Goal: Task Accomplishment & Management: Manage account settings

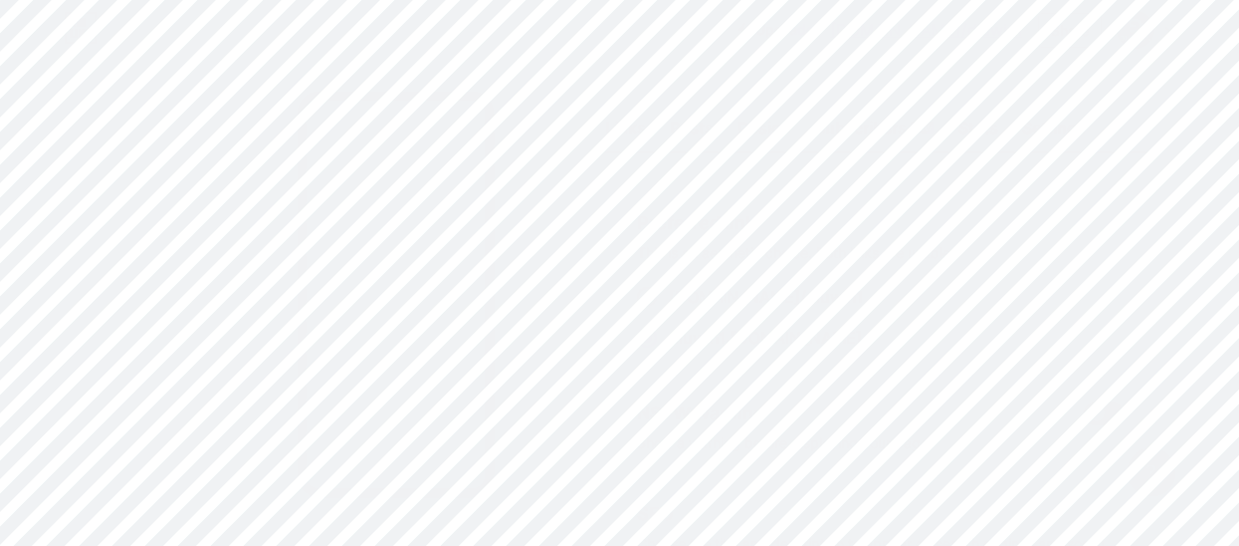
scroll to position [263, 0]
type input "Diu Win Login - Diu Win app Download"
click at [766, 388] on input "text" at bounding box center [880, 408] width 485 height 40
paste input "Join Diu Win now & claim ₹500 bonus instantly! Play online lottery & games, win…"
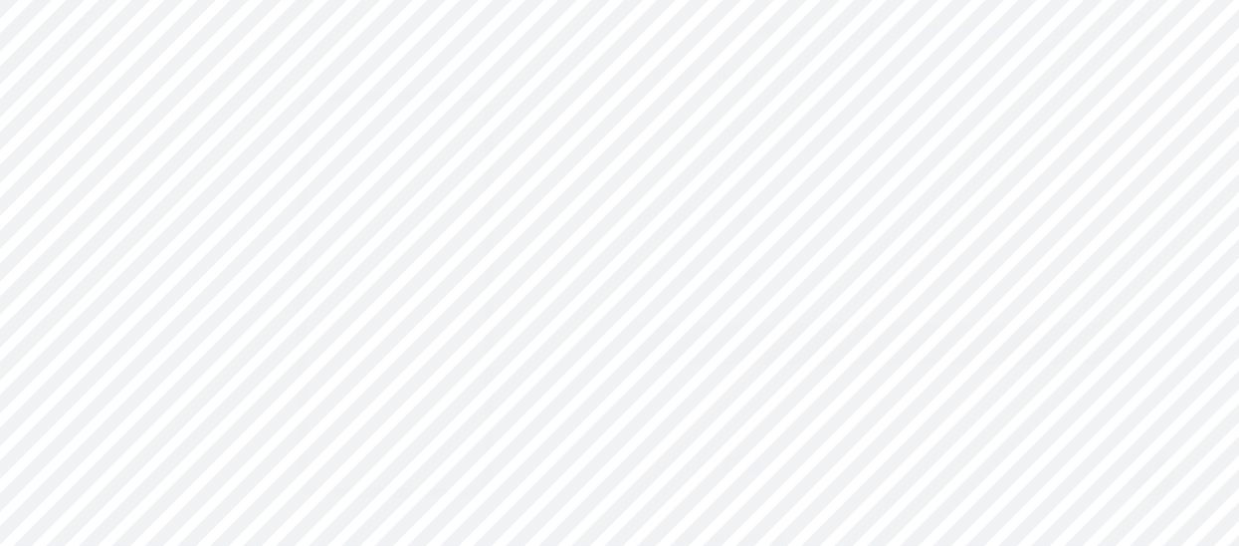
type input "Join Diu Win now & claim ₹500 bonus instantly! Play online lottery & games, win…"
click at [858, 336] on button "Save" at bounding box center [880, 345] width 487 height 40
click at [776, 126] on div "Design" at bounding box center [765, 133] width 54 height 36
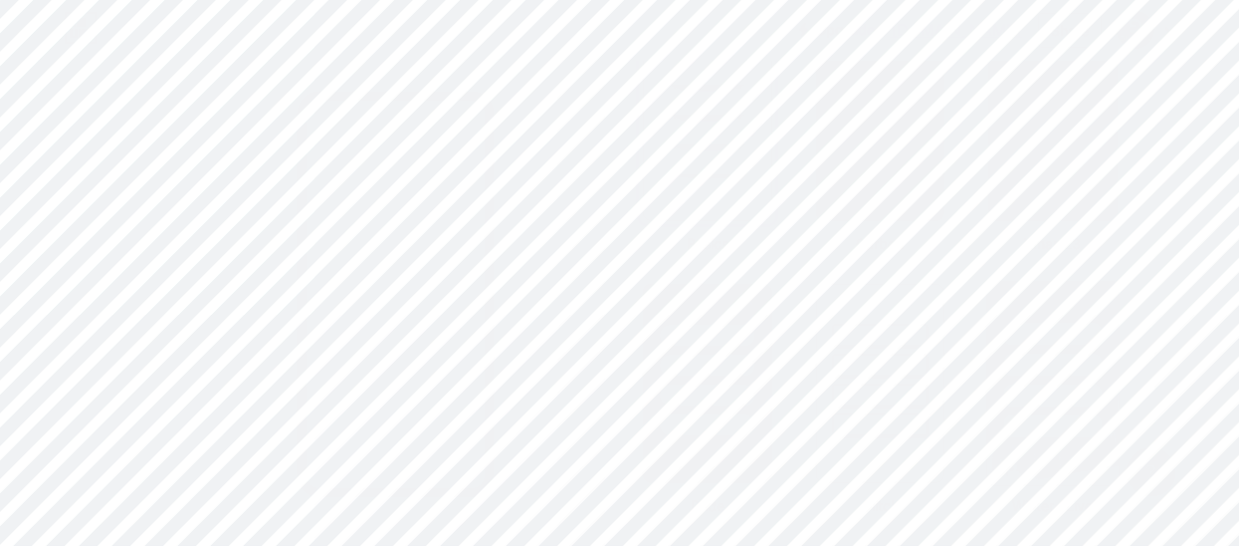
click at [1040, 379] on div at bounding box center [1052, 360] width 130 height 156
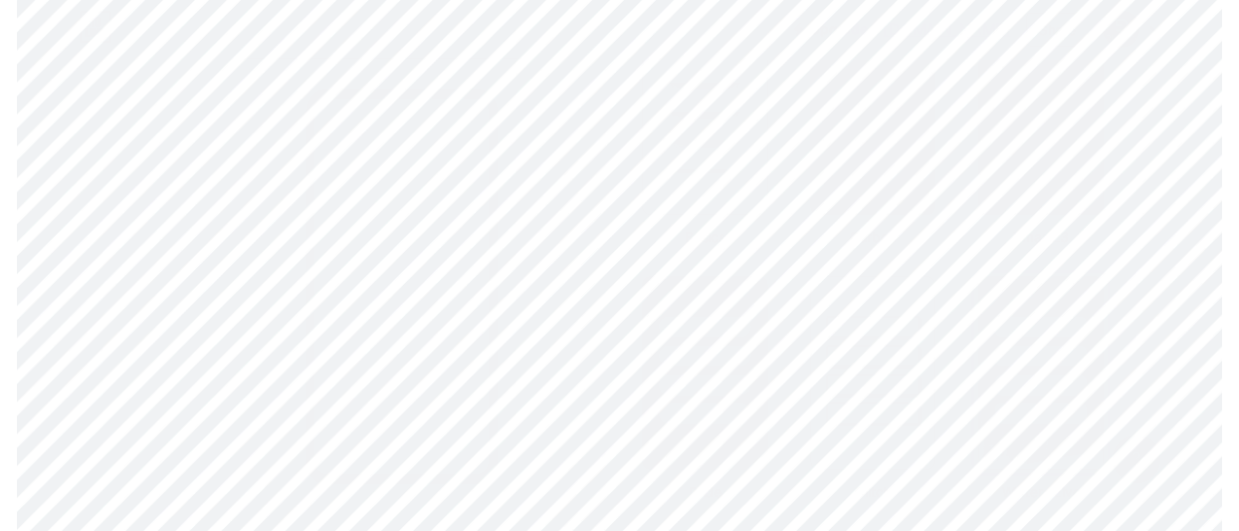
scroll to position [0, 0]
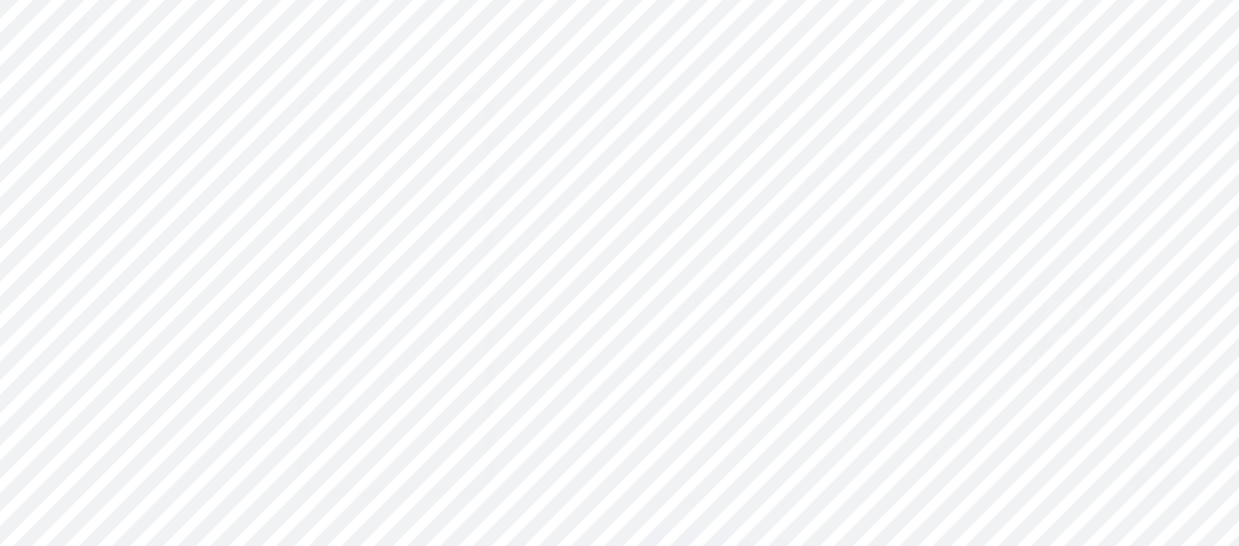
click at [627, 130] on div "Links" at bounding box center [625, 133] width 41 height 36
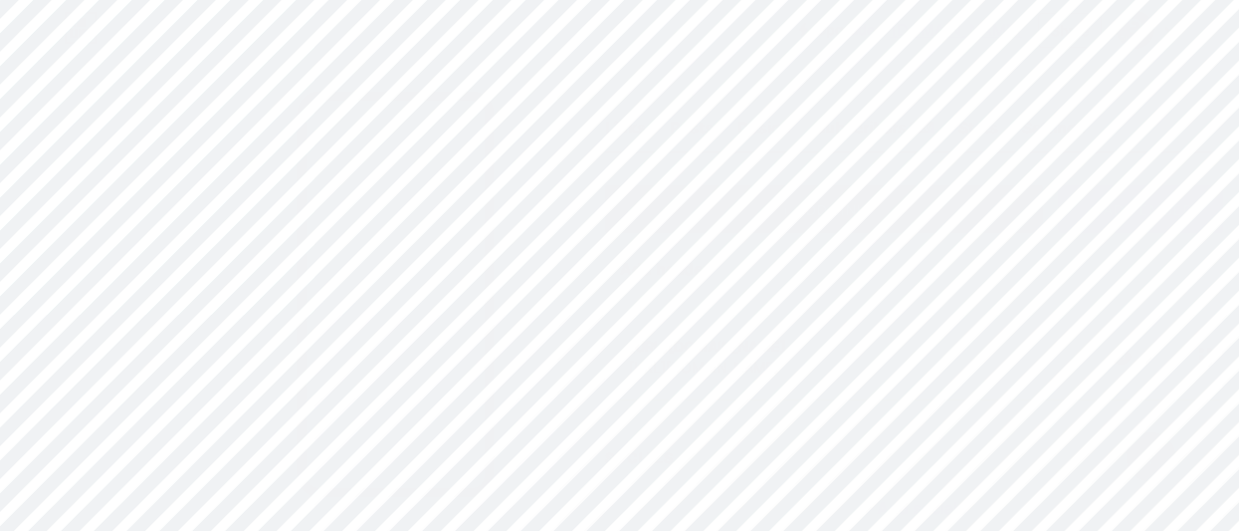
click at [1065, 22] on div "Share" at bounding box center [1070, 30] width 38 height 21
click at [873, 96] on div "Copy link" at bounding box center [905, 103] width 74 height 24
click at [1167, 25] on div at bounding box center [1147, 30] width 58 height 36
click at [984, 277] on li "Logout" at bounding box center [1051, 280] width 247 height 54
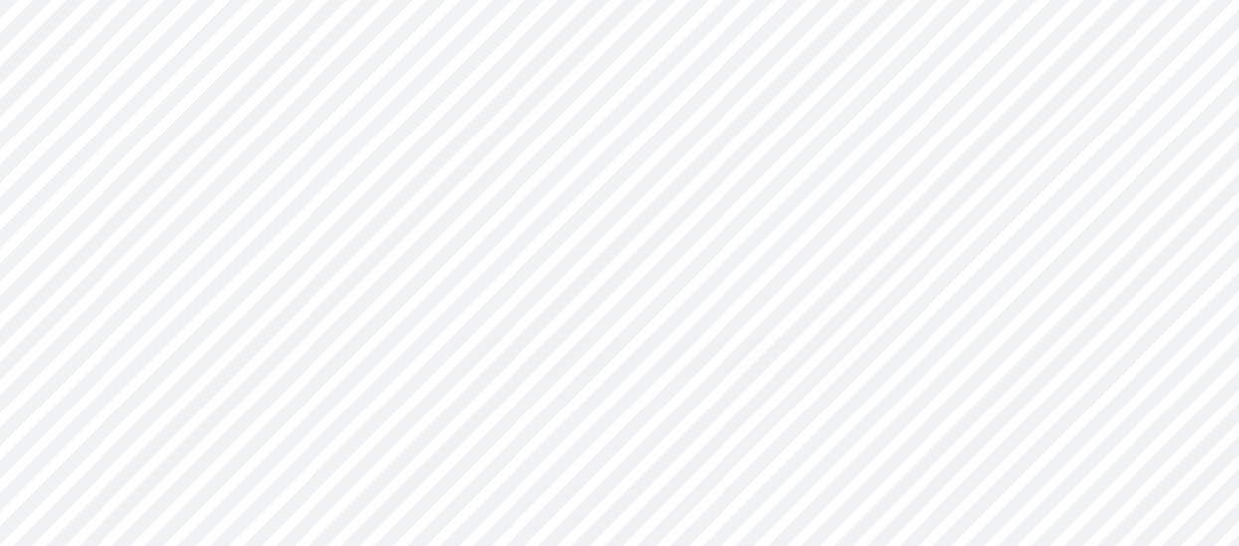
click at [530, 234] on input "text" at bounding box center [620, 234] width 332 height 40
paste input "[EMAIL_ADDRESS][DOMAIN_NAME]"
type input "[EMAIL_ADDRESS][DOMAIN_NAME]"
click at [516, 342] on button "Log In" at bounding box center [620, 356] width 334 height 40
click at [594, 253] on input "text" at bounding box center [686, 264] width 277 height 40
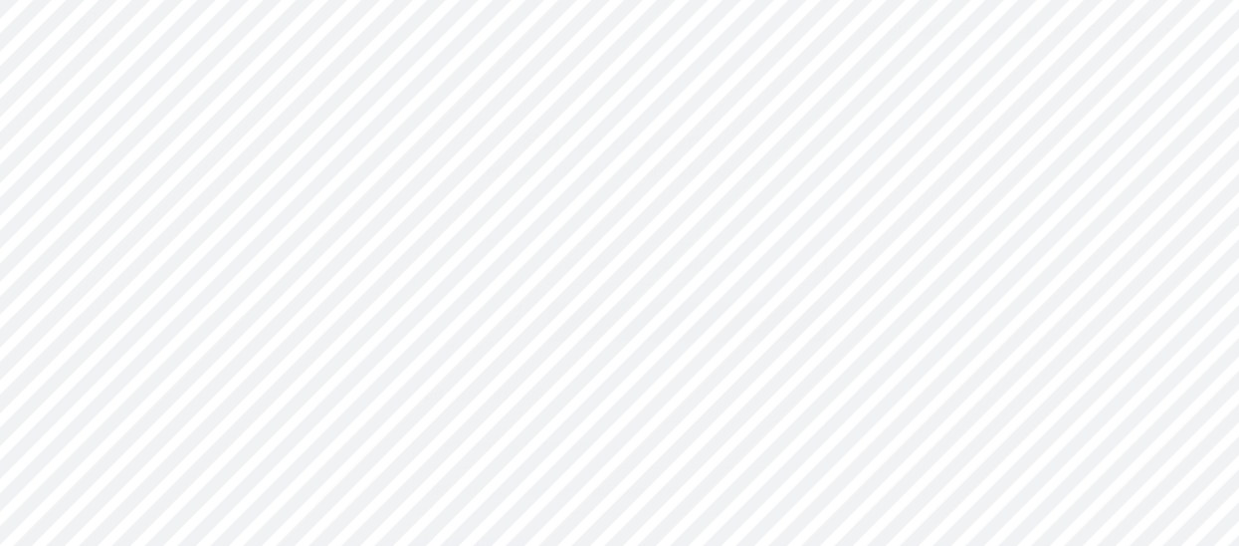
type input "6 Club Game Play and win"
click at [582, 329] on input "text" at bounding box center [686, 322] width 277 height 40
paste input "6 Club is your ultimate platform for exciting games and daily rewards."
type input "6 Club is your ultimate platform for exciting games and daily rewards."
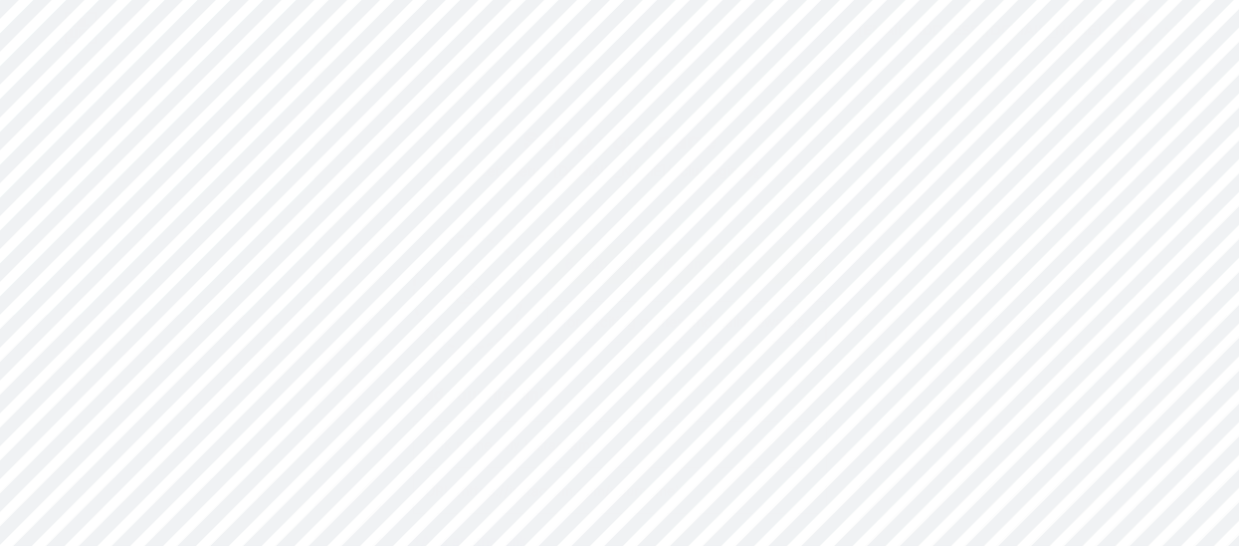
scroll to position [0, 0]
click at [471, 298] on input "file" at bounding box center [469, 292] width 108 height 110
type input "C:\fakepath\BTY52oml_400x400.jpg"
click at [460, 272] on input "text" at bounding box center [620, 263] width 388 height 45
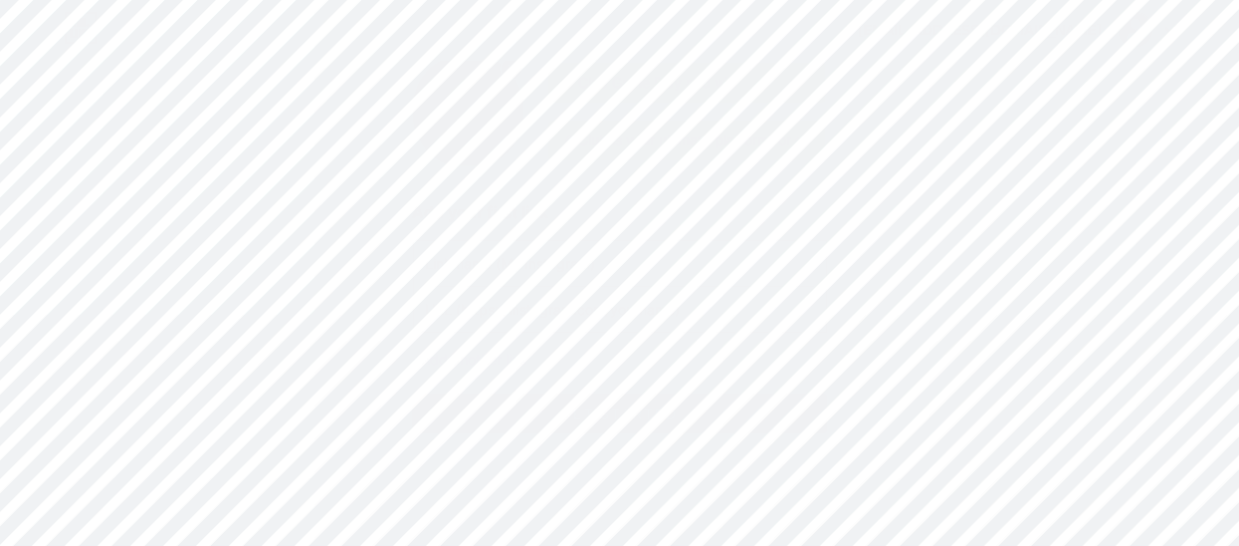
paste input "[URL][DOMAIN_NAME]"
type input "[URL][DOMAIN_NAME]"
click at [461, 312] on input "text" at bounding box center [620, 309] width 388 height 45
paste input "[URL][DOMAIN_NAME]"
type input "[URL][DOMAIN_NAME]"
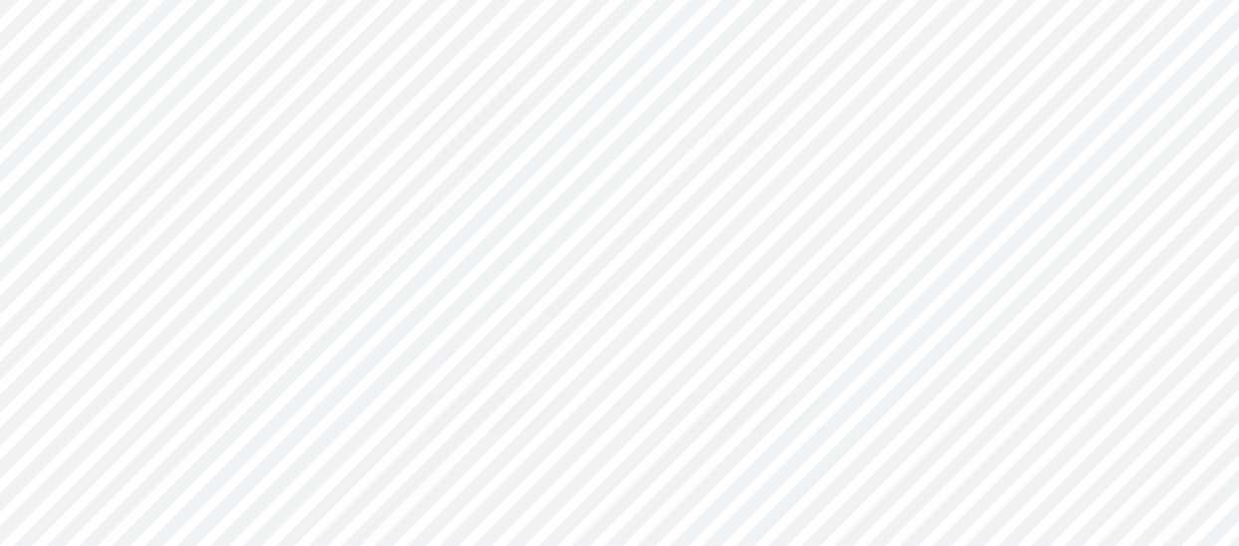
click at [510, 398] on button "get started" at bounding box center [620, 413] width 414 height 40
click at [1067, 336] on div at bounding box center [627, 273] width 1254 height 546
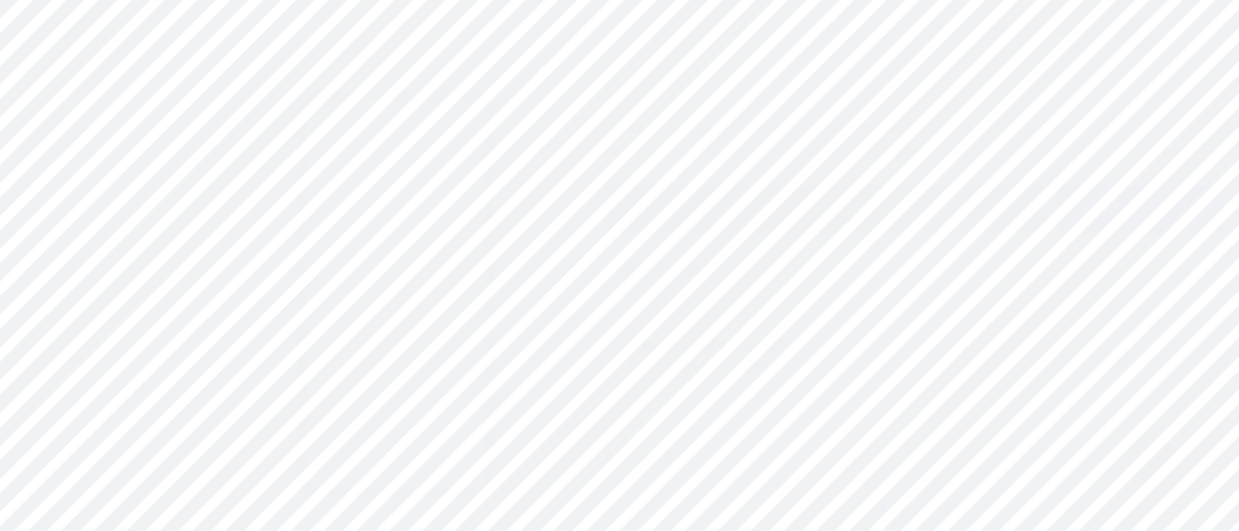
click at [1055, 129] on div "Settings" at bounding box center [1054, 133] width 64 height 36
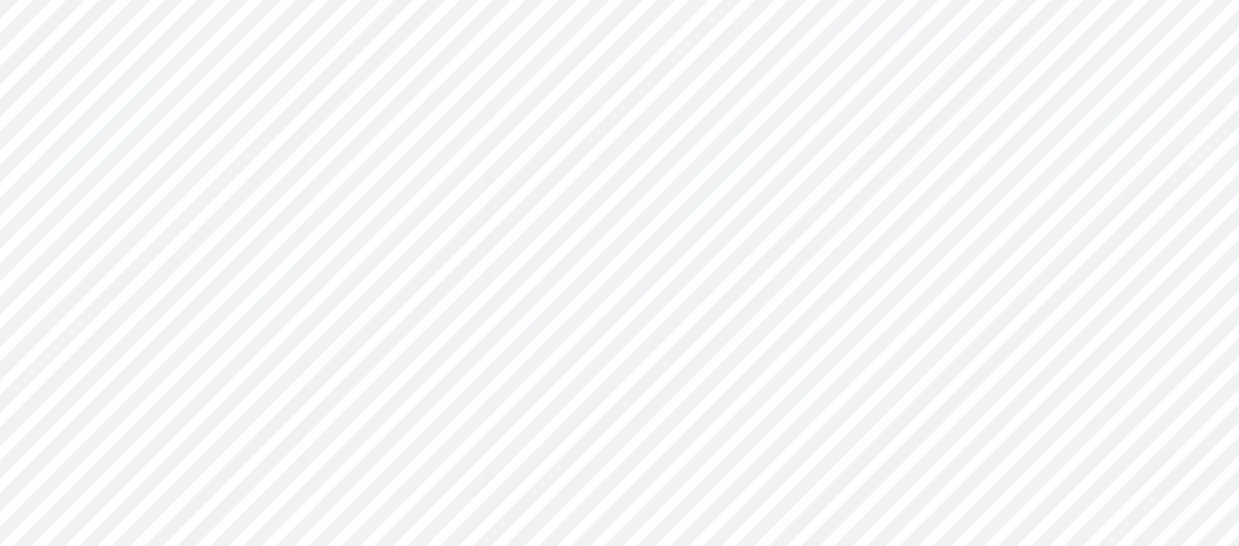
click at [657, 341] on span at bounding box center [647, 338] width 20 height 20
click at [669, 349] on input "6clublogin .[DOMAIN_NAME]" at bounding box center [675, 355] width 13 height 13
radio input "true"
click at [671, 241] on input "text" at bounding box center [880, 246] width 485 height 40
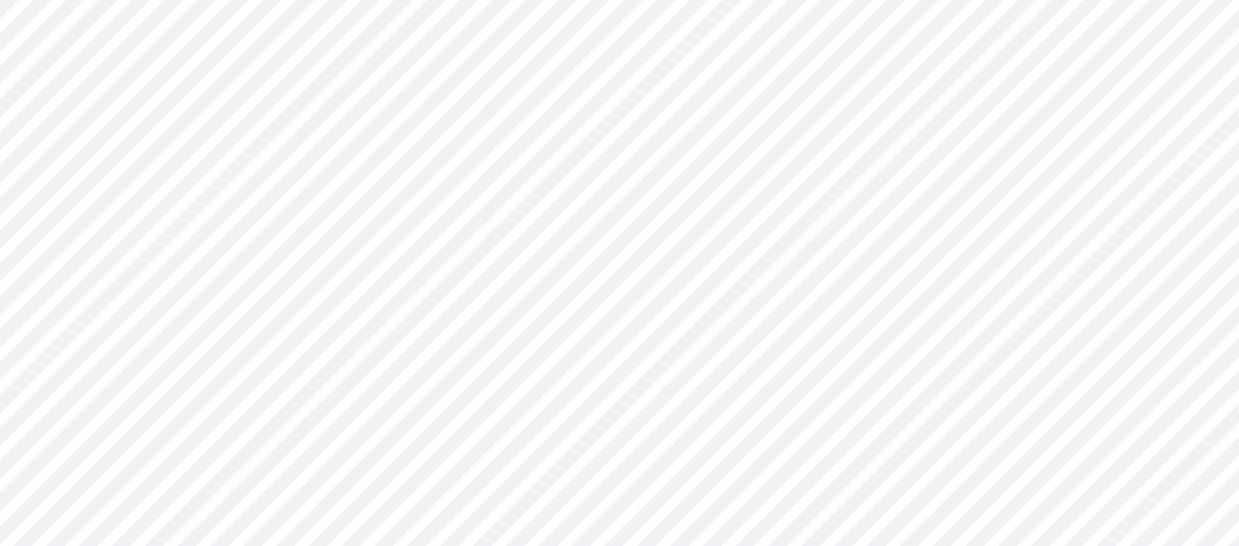
type input "6 Club - Play & Win | 6 Club Login & Apk Mod Download"
click at [682, 298] on input "text" at bounding box center [880, 304] width 485 height 40
paste input "6 Club is your ultimate platform for exciting games and daily rewards."
click at [915, 301] on input "6 Club is your ultimate platform for exciting games and daily rewards." at bounding box center [880, 304] width 485 height 40
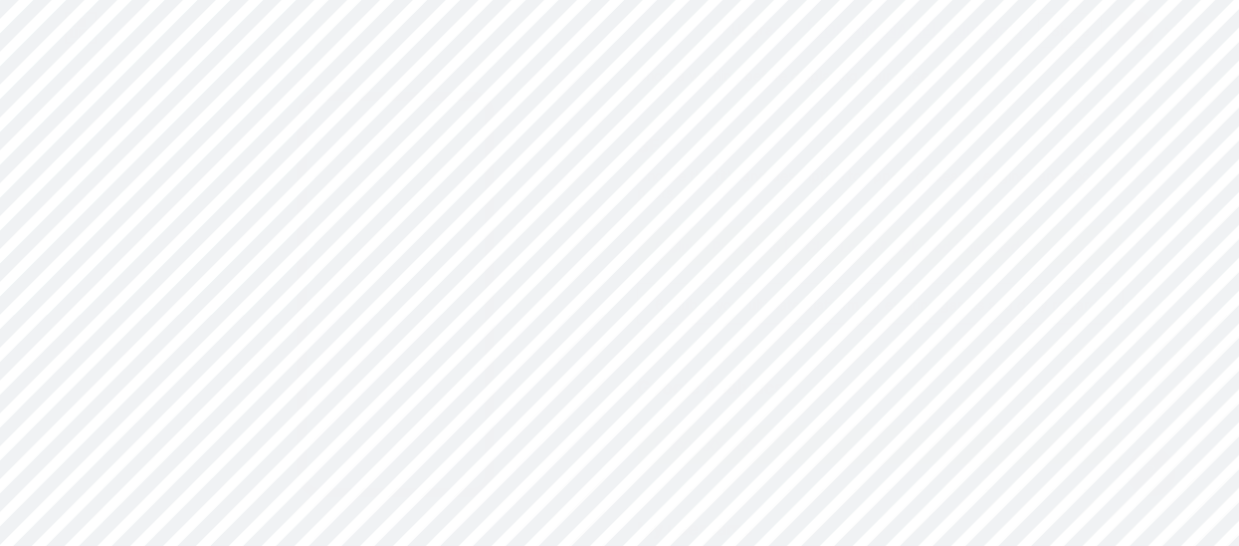
scroll to position [0, 9]
paste input "6 Club game online"
click at [1074, 297] on input "6 Club is your ultimate platform for exciting games and daily rewards. 6 Club g…" at bounding box center [880, 304] width 485 height 40
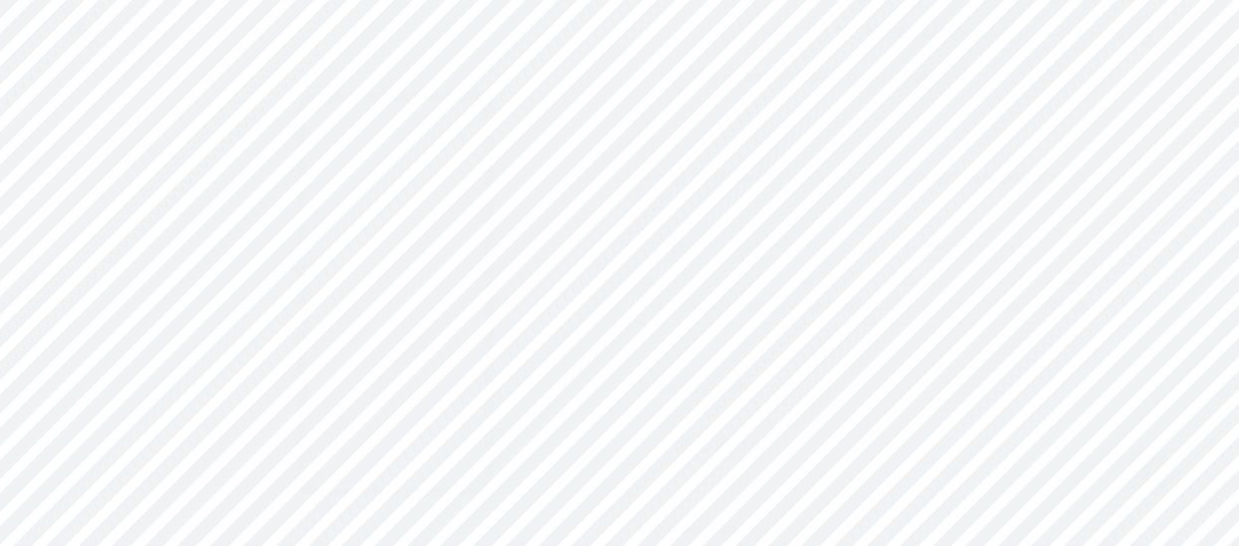
paste input "6 Club game download APK"
click at [1107, 305] on input "6 Club is your ultimate platform for exciting games and daily rewards. 6 Club g…" at bounding box center [880, 304] width 485 height 40
paste input "6 club login lottery"
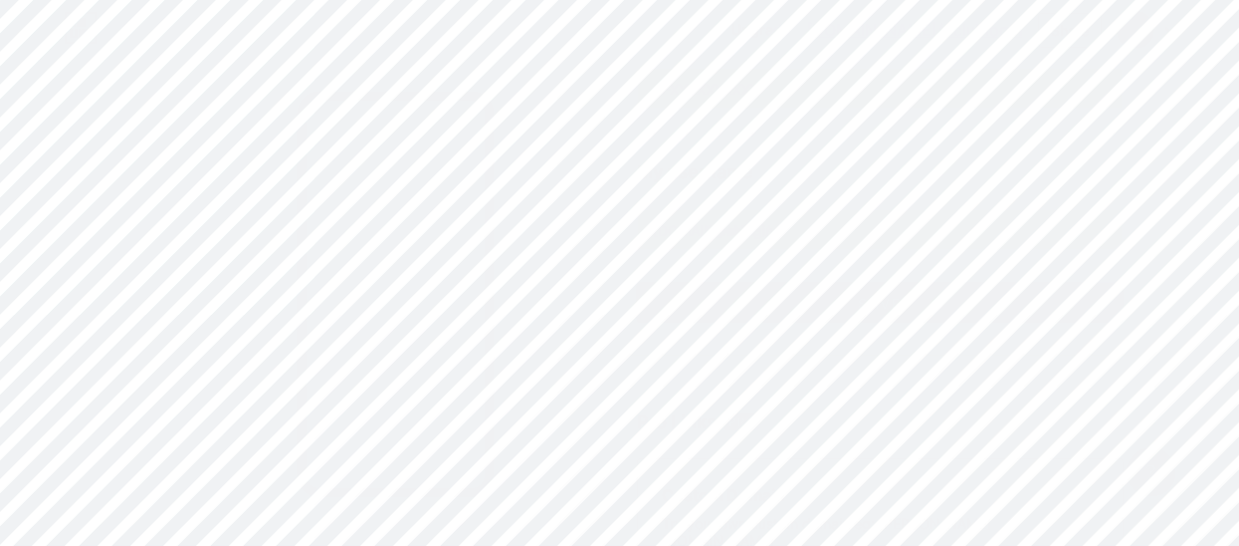
scroll to position [726, 0]
type input "6 Club is your ultimate platform for exciting games and daily rewards. 6 Club g…"
click at [896, 298] on span "Save" at bounding box center [880, 301] width 45 height 17
click at [759, 132] on div "Design" at bounding box center [765, 133] width 54 height 36
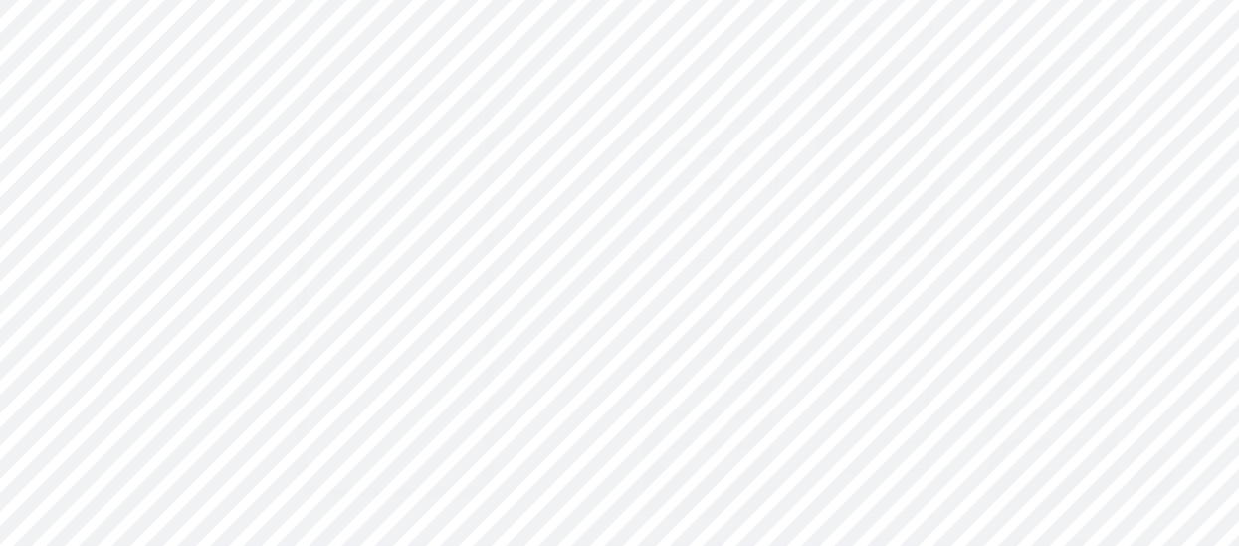
scroll to position [540, 0]
click at [1012, 376] on div at bounding box center [1052, 393] width 130 height 156
click at [1057, 33] on div "Share" at bounding box center [1070, 30] width 38 height 21
click at [874, 98] on div "Copy link" at bounding box center [905, 103] width 74 height 24
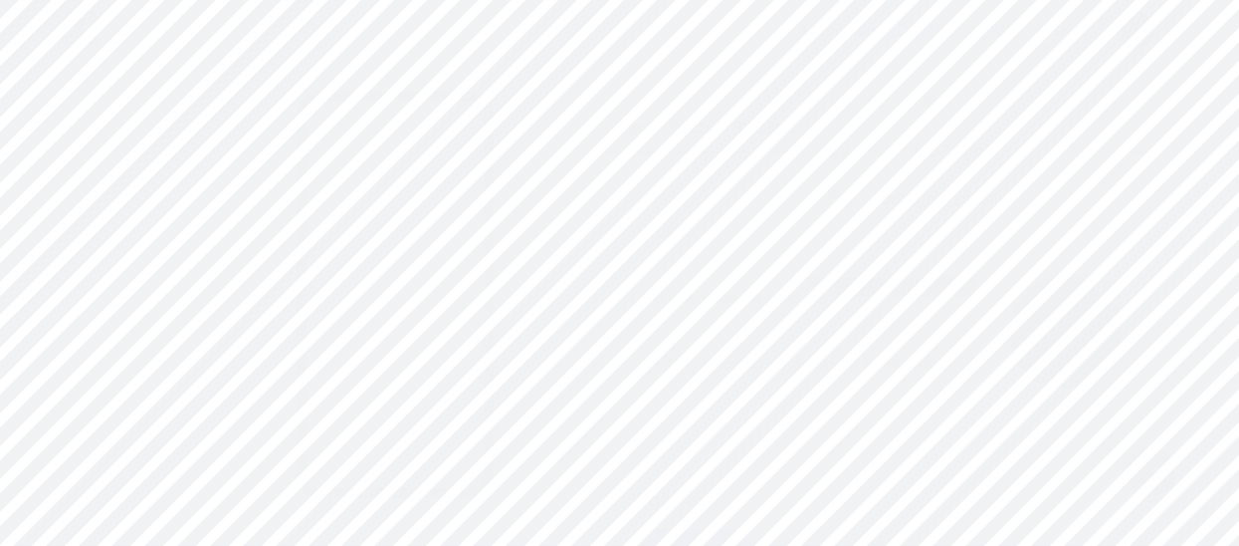
click at [1171, 27] on icon at bounding box center [1171, 30] width 10 height 7
click at [965, 278] on li "Logout" at bounding box center [1051, 280] width 247 height 54
click at [529, 237] on input "text" at bounding box center [620, 234] width 332 height 40
paste input "[EMAIL_ADDRESS][DOMAIN_NAME]"
type input "[EMAIL_ADDRESS][DOMAIN_NAME]"
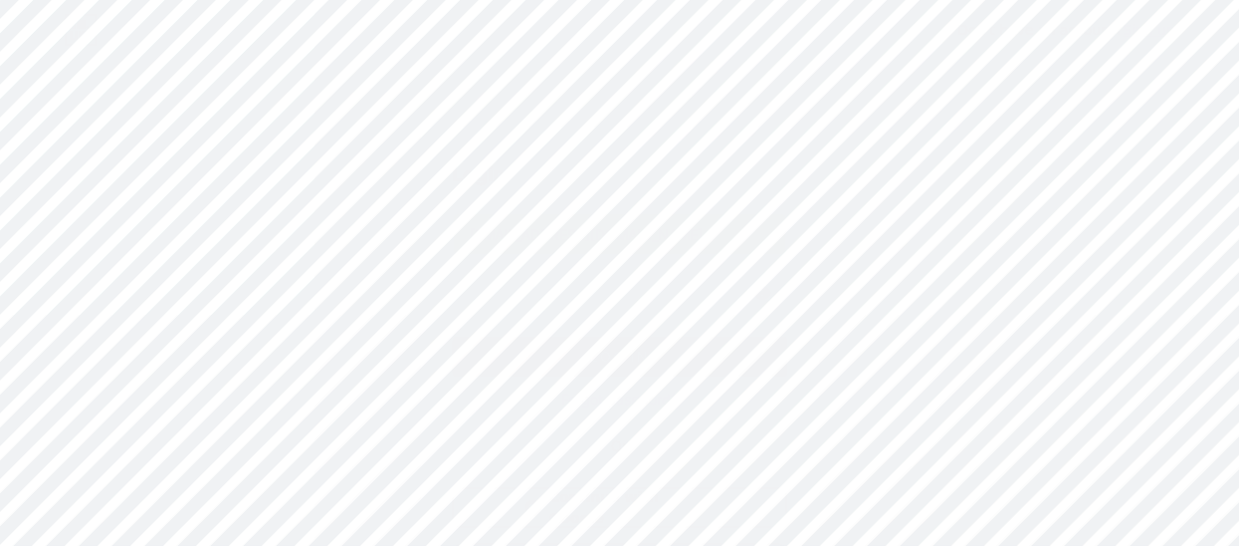
click at [539, 353] on button "Log In" at bounding box center [620, 356] width 334 height 40
click at [596, 269] on input "text" at bounding box center [686, 264] width 277 height 40
type input "Bunty Game Register New ID"
click at [568, 319] on input "text" at bounding box center [686, 322] width 277 height 40
paste input "Join Bounty Game for the best Casino Gaming app"
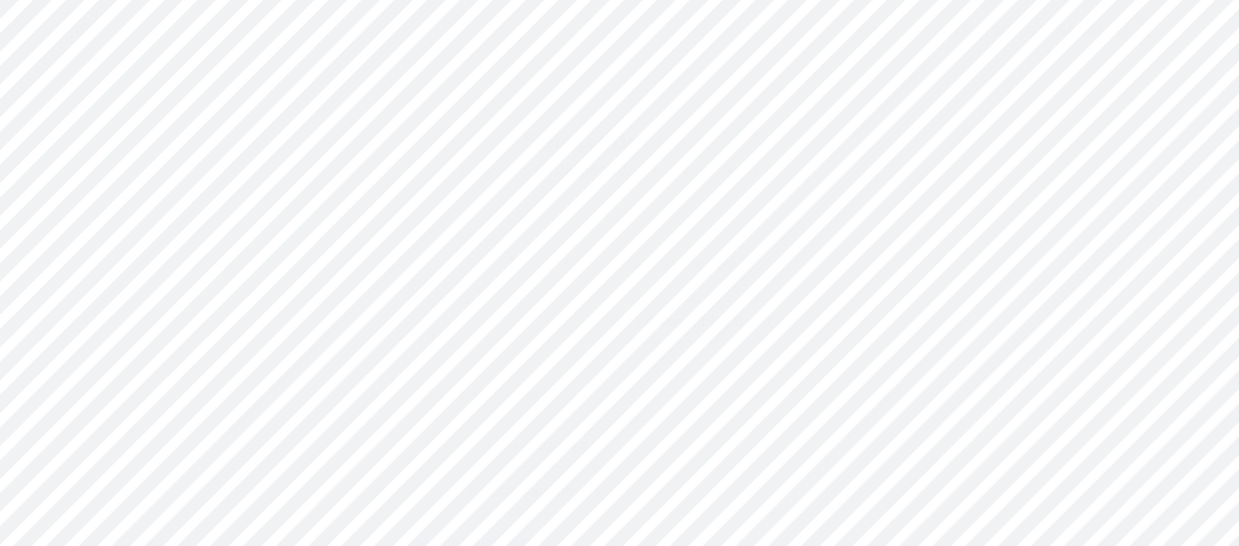
scroll to position [0, 89]
type input "Join Bounty Game for the best Casino Gaming app"
click at [472, 295] on input "file" at bounding box center [469, 292] width 108 height 110
type input "C:\fakepath\cf455831f9b40620eed8f6315837508d_icon.png"
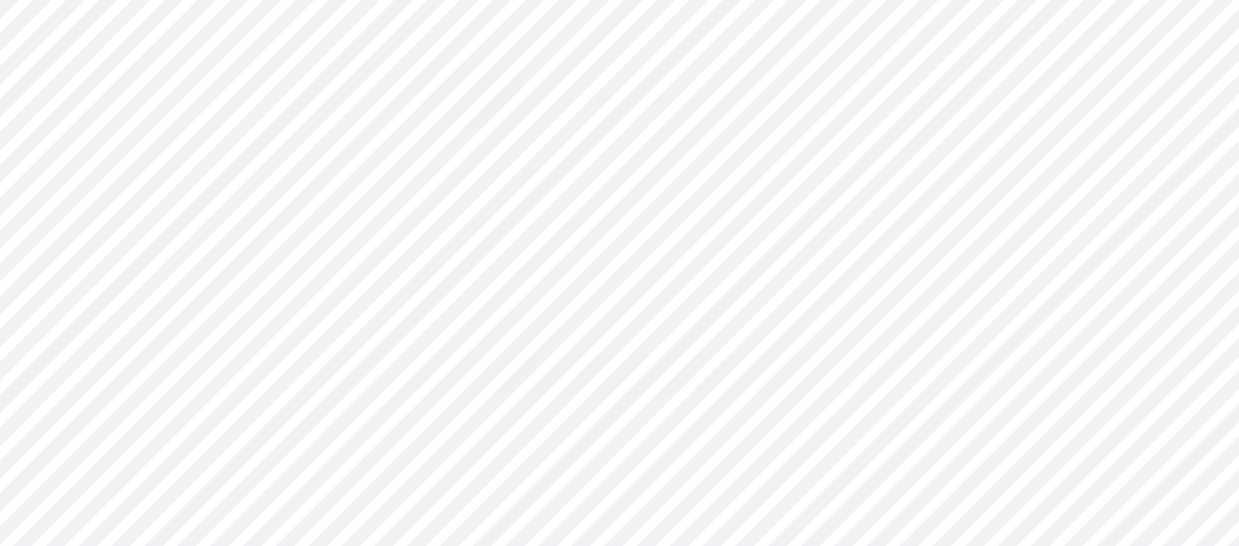
scroll to position [242, 0]
click at [493, 196] on input "text" at bounding box center [620, 202] width 388 height 45
paste input "[URL][DOMAIN_NAME]"
type input "[URL][DOMAIN_NAME]"
click at [495, 235] on input "text" at bounding box center [620, 248] width 388 height 45
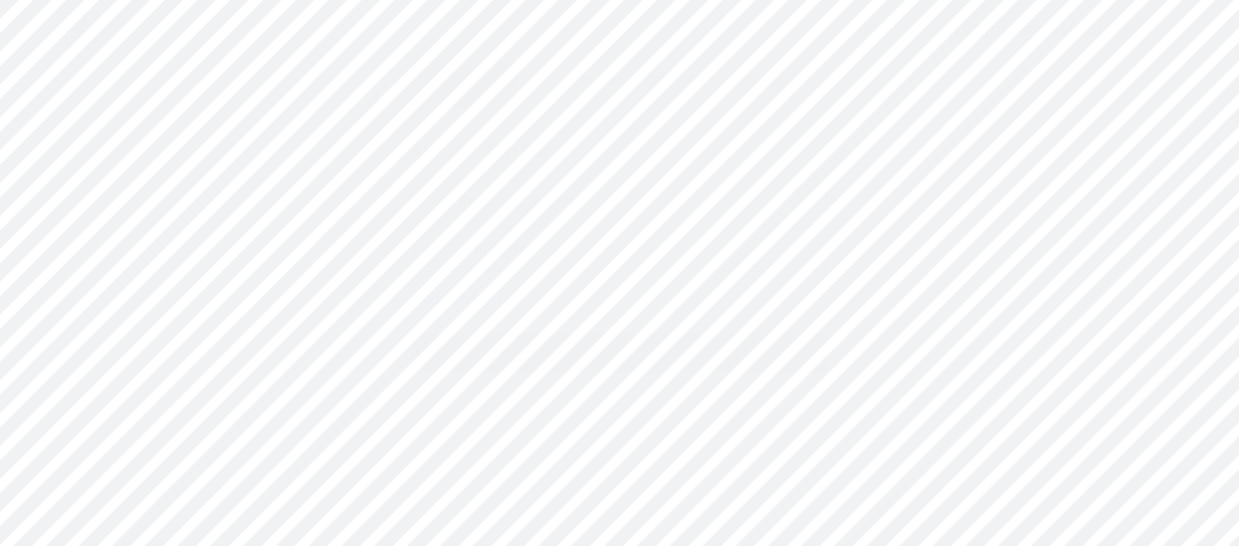
paste input "[URL][DOMAIN_NAME]"
type input "[URL][DOMAIN_NAME]"
click at [529, 486] on button "get started" at bounding box center [620, 487] width 414 height 40
click at [998, 337] on div at bounding box center [627, 273] width 1254 height 546
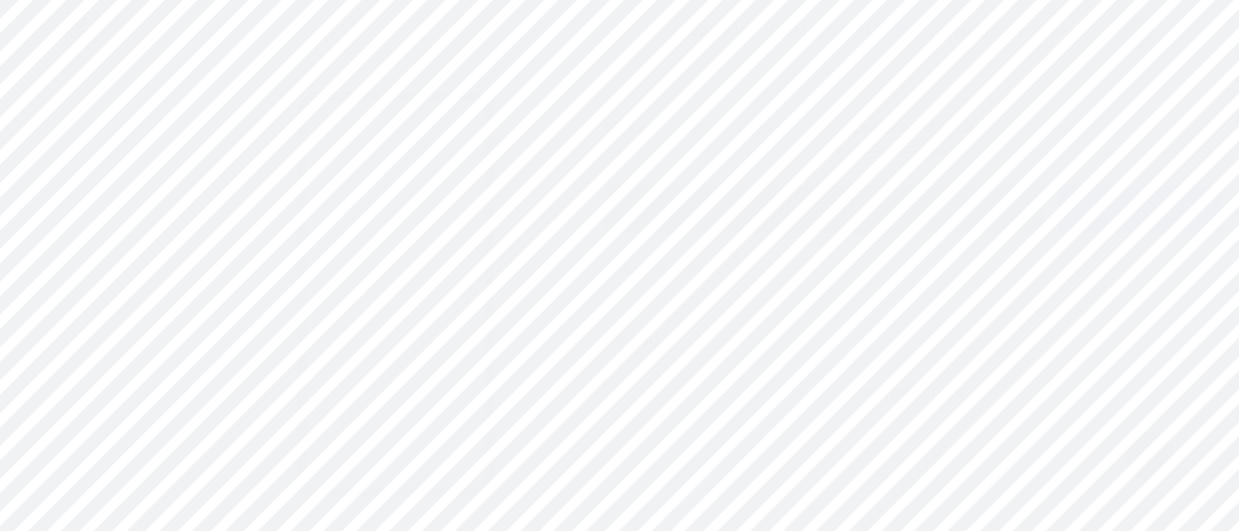
click at [1085, 127] on div "Settings" at bounding box center [1054, 133] width 64 height 36
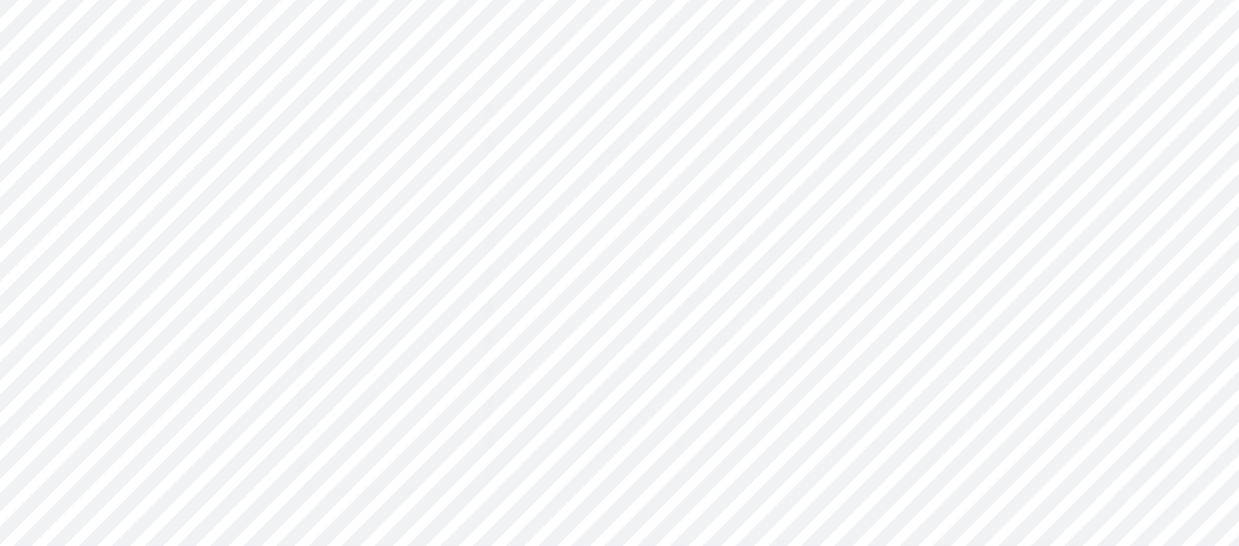
click at [657, 332] on span at bounding box center [647, 338] width 20 height 20
click at [669, 349] on input "buntygamelogin .[DOMAIN_NAME]" at bounding box center [675, 355] width 13 height 13
radio input "true"
click at [708, 223] on input "text" at bounding box center [880, 223] width 485 height 40
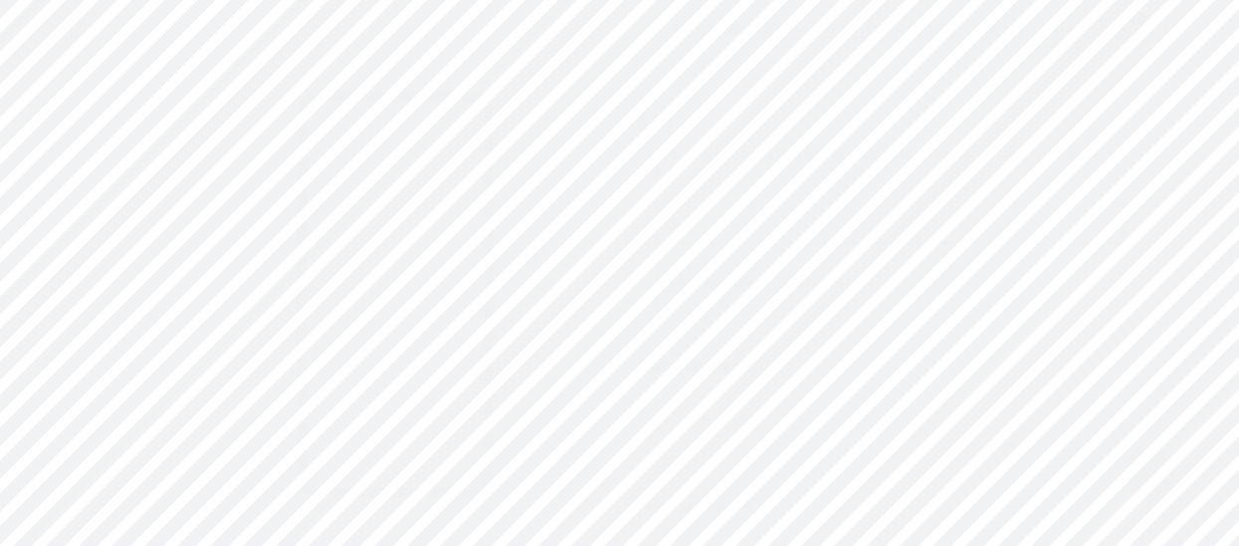
paste input "Diu Win Login | ₹500 Sign-Up Bonus & Play to Win Cash"
click at [711, 220] on input "Diu Win Login | ₹500 Sign-Up Bonus & Play to Win Cash" at bounding box center [880, 223] width 485 height 40
type input "Bunty Game Login | ₹500 Sign-Up Bonus & Play to Win Cash"
click at [753, 276] on input "text" at bounding box center [880, 281] width 485 height 40
paste input "Join Diu Win now & claim ₹500 bonus instantly! Play online lottery & games, win…"
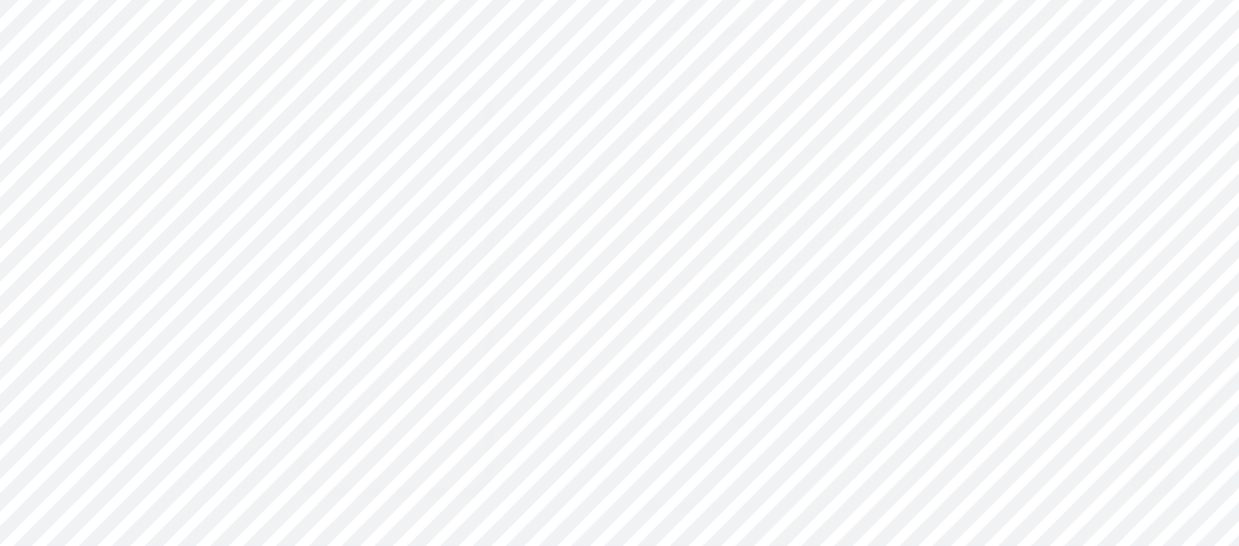
scroll to position [0, 0]
click at [713, 280] on input "Join Diu Win now & claim ₹500 bonus instantly! Play online lottery & games, win…" at bounding box center [880, 281] width 485 height 40
drag, startPoint x: 742, startPoint y: 281, endPoint x: 715, endPoint y: 335, distance: 61.0
click at [715, 335] on div "Preferred link This is an aesthetic choice. Both links are usable. [DOMAIN_NAME…" at bounding box center [880, 237] width 487 height 837
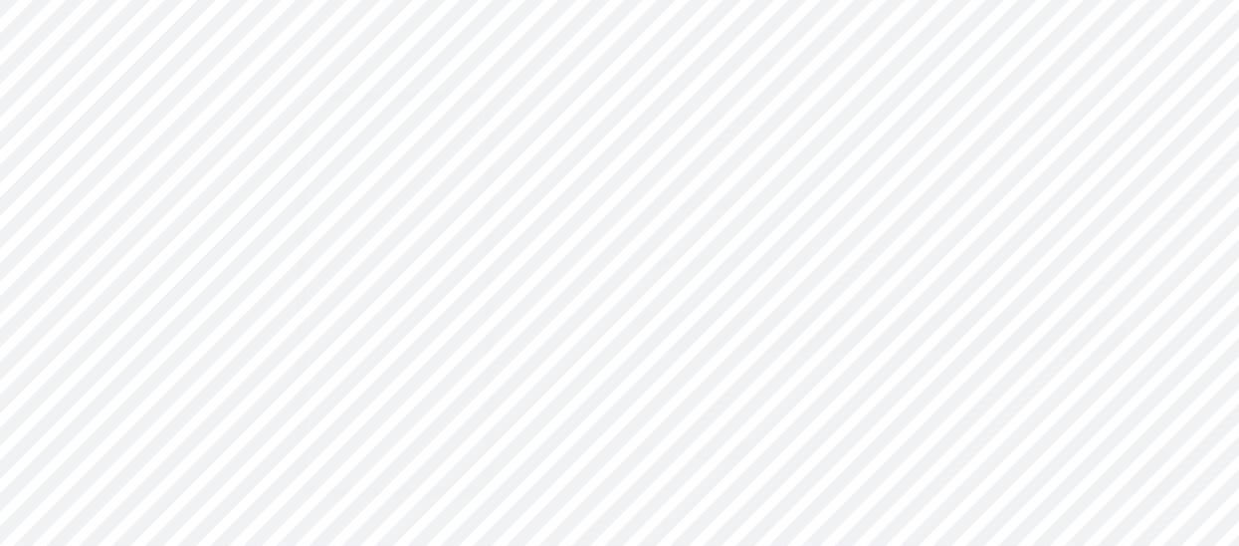
type input "Join Bunty Game now & claim ₹500 bonus instantly! Play online lottery & games, …"
click at [799, 334] on button "Save" at bounding box center [880, 333] width 487 height 40
click at [752, 130] on div "Design" at bounding box center [765, 133] width 54 height 36
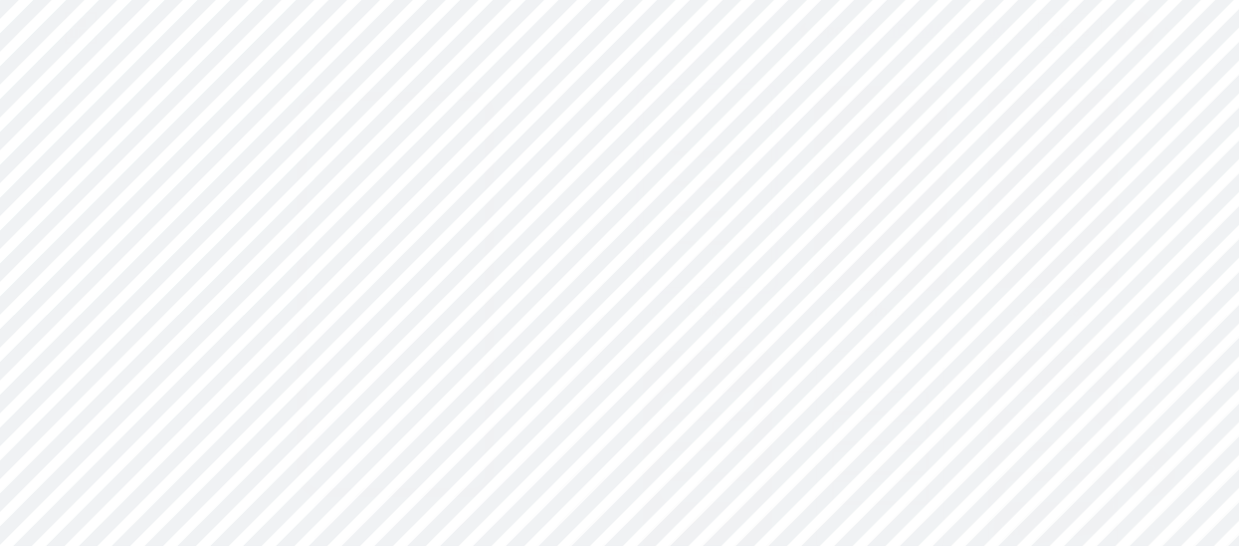
click at [856, 260] on div at bounding box center [880, 188] width 132 height 205
click at [766, 354] on div at bounding box center [707, 282] width 130 height 156
click at [1084, 27] on div "Share" at bounding box center [1070, 30] width 38 height 21
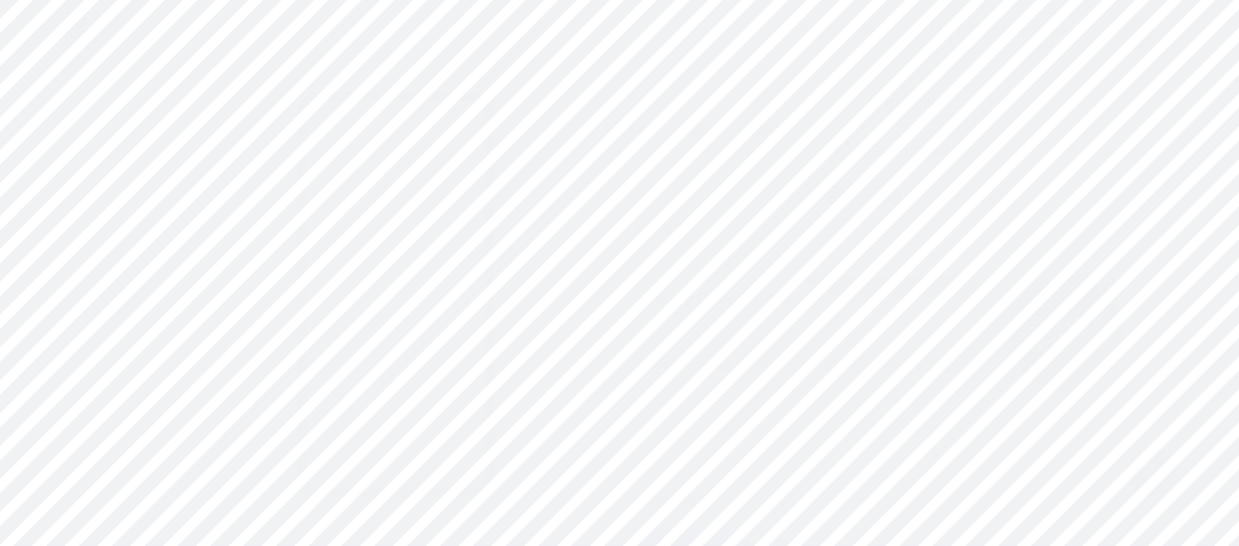
click at [909, 101] on div "Copy link" at bounding box center [905, 103] width 74 height 24
click at [1171, 27] on icon at bounding box center [1171, 30] width 10 height 7
click at [962, 278] on li "Logout" at bounding box center [1051, 280] width 247 height 54
click at [544, 213] on div at bounding box center [620, 234] width 334 height 42
click at [509, 231] on input "text" at bounding box center [620, 234] width 332 height 40
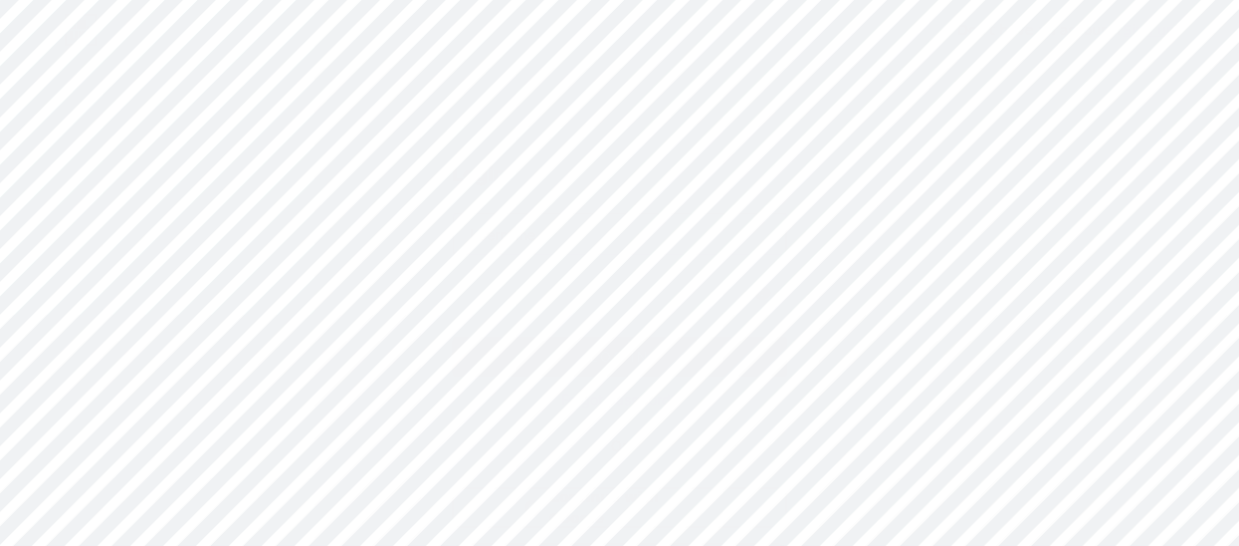
paste input "[EMAIL_ADDRESS][DOMAIN_NAME]"
type input "[EMAIL_ADDRESS][DOMAIN_NAME]"
click at [764, 294] on icon at bounding box center [763, 293] width 18 height 14
click at [684, 345] on button "Log In" at bounding box center [620, 356] width 334 height 40
click at [577, 261] on input "text" at bounding box center [686, 264] width 277 height 40
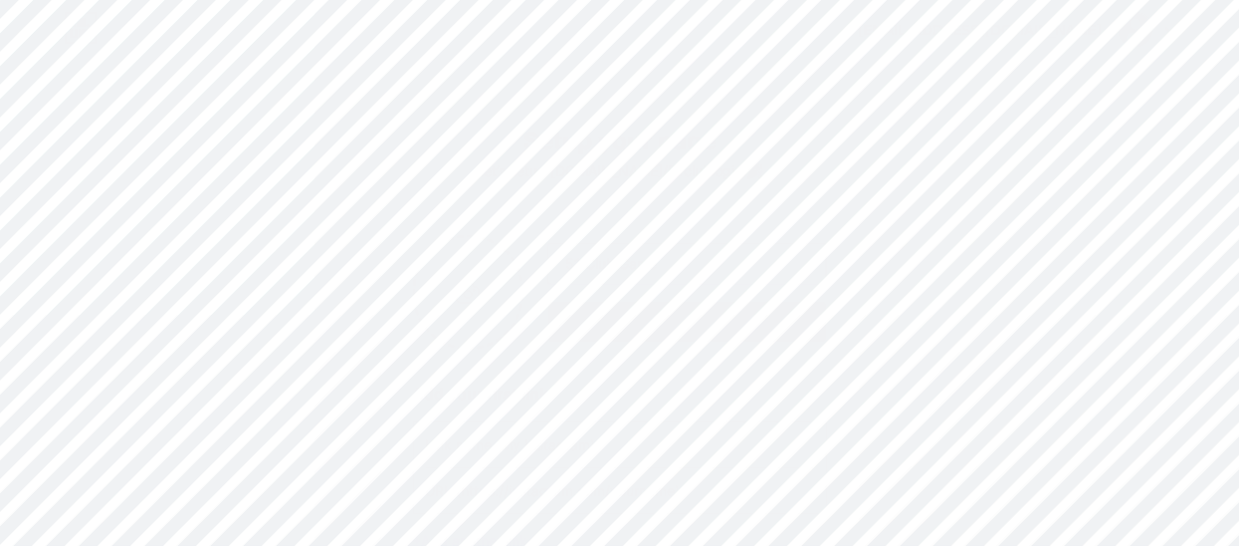
type input "51 Club Game"
click at [600, 310] on input "text" at bounding box center [686, 322] width 277 height 40
click at [602, 325] on input "text" at bounding box center [686, 322] width 277 height 40
paste input "Get daily promotions and free spins with ﻿At 51 Club Game"
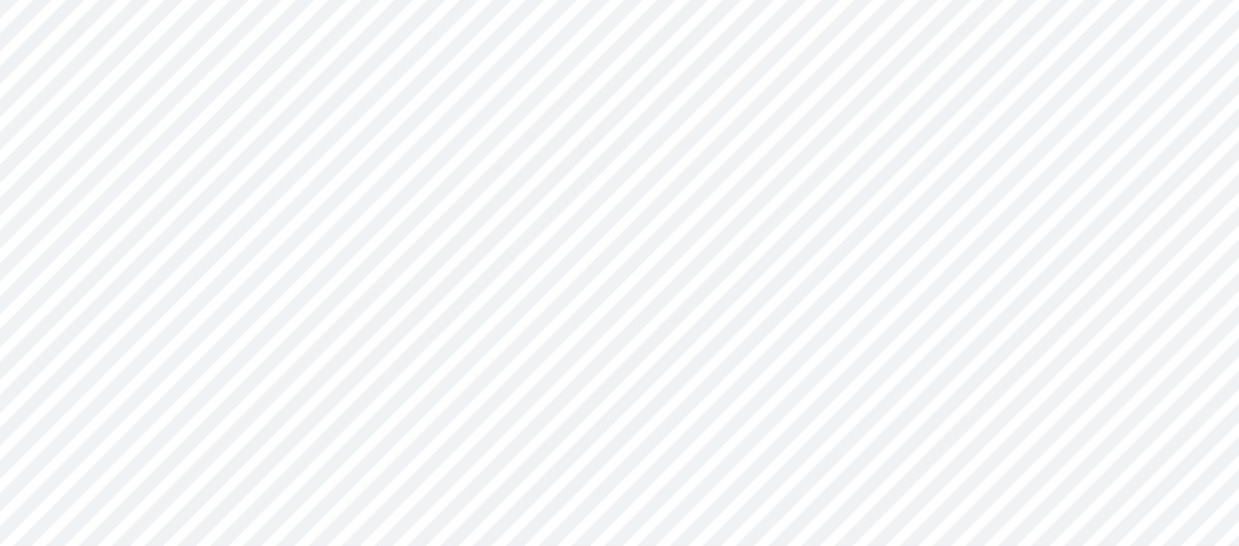
type input "Get daily promotions and free spins with ﻿At 51 Club Game"
click at [470, 298] on input "file" at bounding box center [469, 292] width 108 height 110
click at [457, 294] on input "file" at bounding box center [469, 292] width 108 height 110
type input "C:\fakepath\67be1c4b715454986c9a8fda8392c8b8_icon.png"
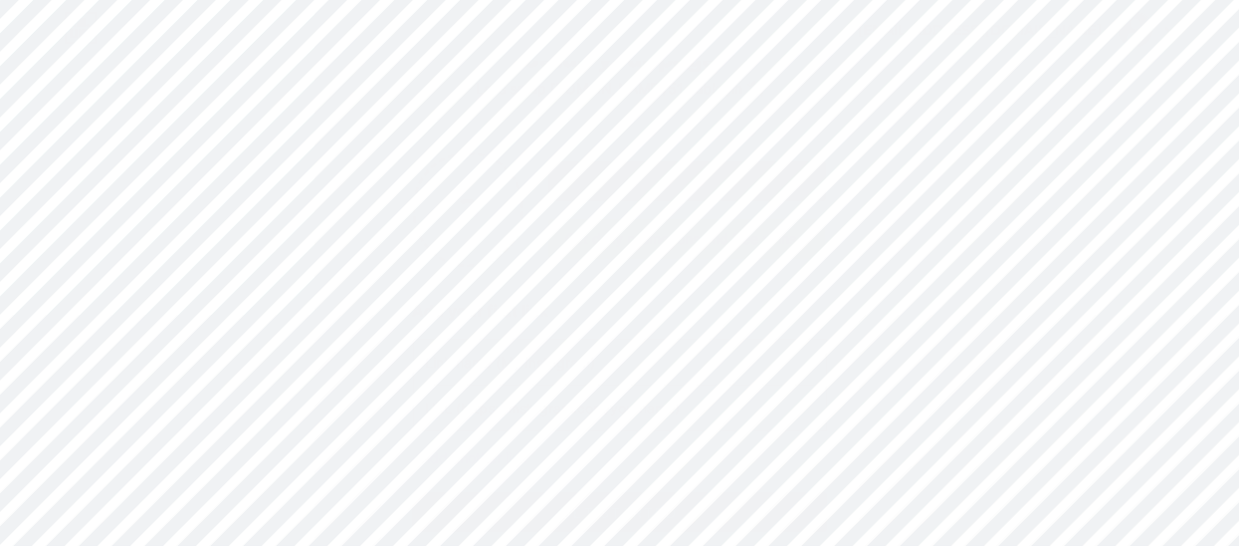
scroll to position [104, 0]
click at [443, 341] on input "text" at bounding box center [620, 341] width 388 height 45
paste input "[URL][DOMAIN_NAME]"
type input "[URL][DOMAIN_NAME]"
click at [441, 396] on input "text" at bounding box center [620, 386] width 388 height 45
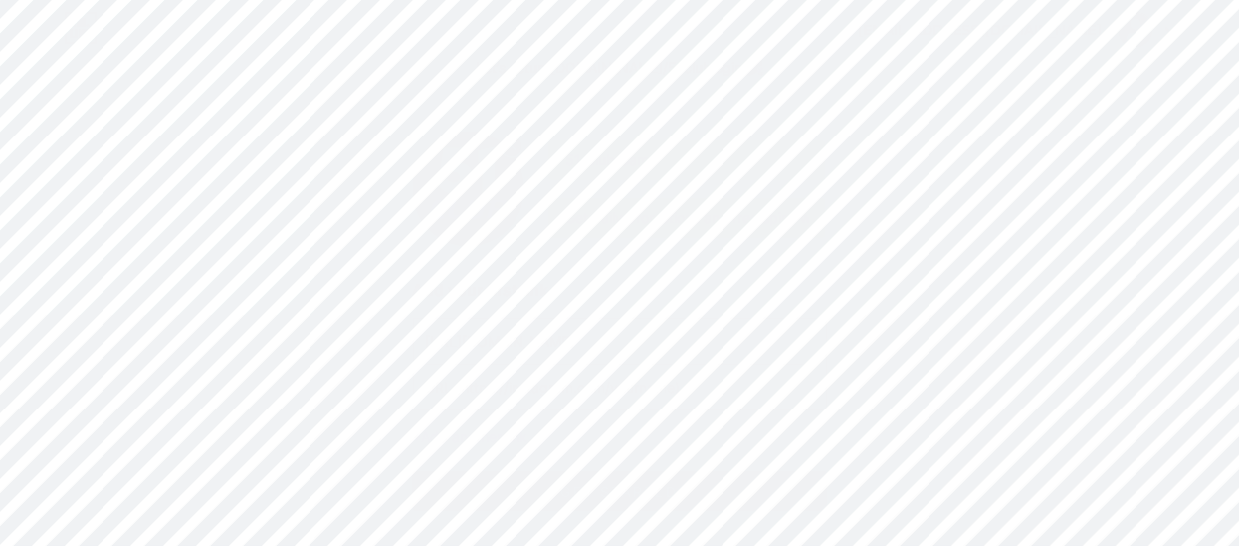
paste input "[URL][DOMAIN_NAME]"
type input "[URL][DOMAIN_NAME]"
click at [591, 391] on button "get started" at bounding box center [620, 403] width 414 height 40
click at [975, 306] on div at bounding box center [627, 273] width 1254 height 546
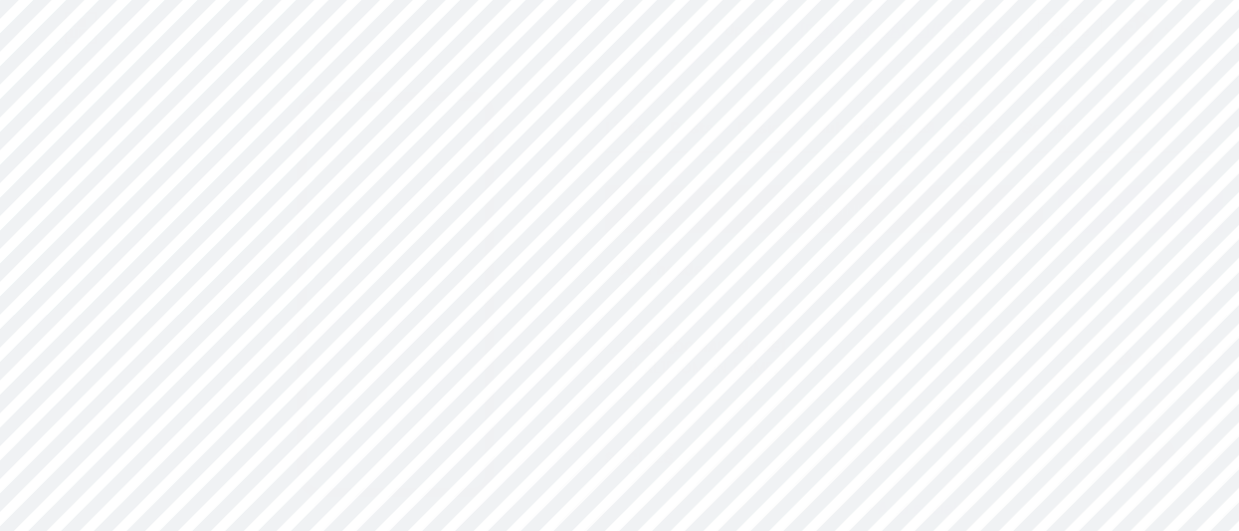
click at [1064, 115] on div "Settings" at bounding box center [1054, 133] width 64 height 36
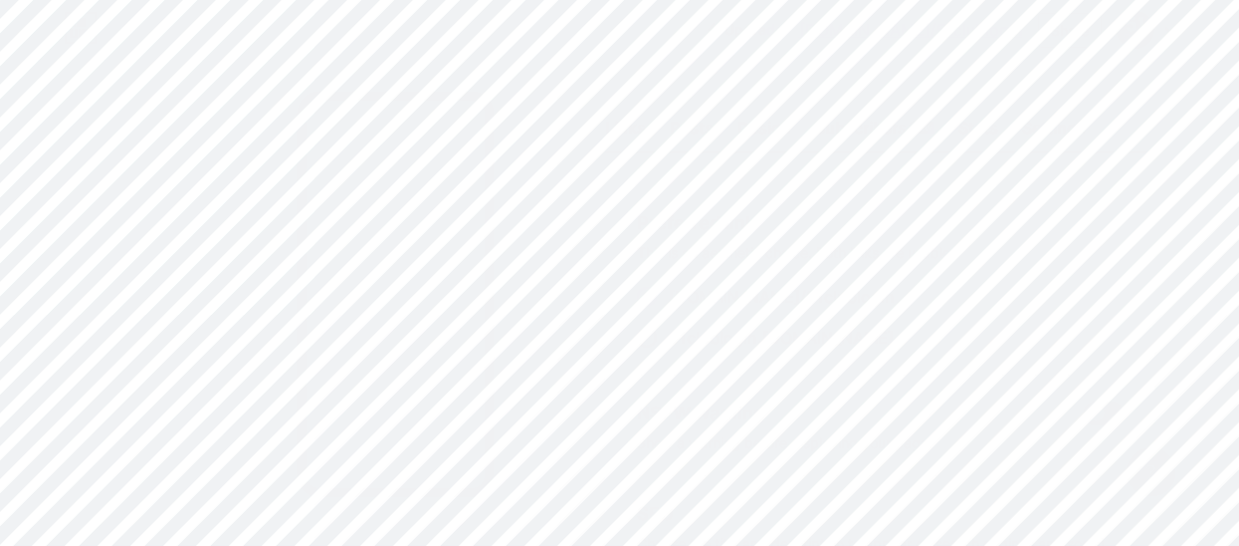
click at [654, 336] on span at bounding box center [647, 338] width 20 height 20
click at [669, 349] on input "51clublogin .[DOMAIN_NAME]" at bounding box center [675, 355] width 13 height 13
radio input "true"
click at [713, 279] on input "text" at bounding box center [880, 278] width 485 height 40
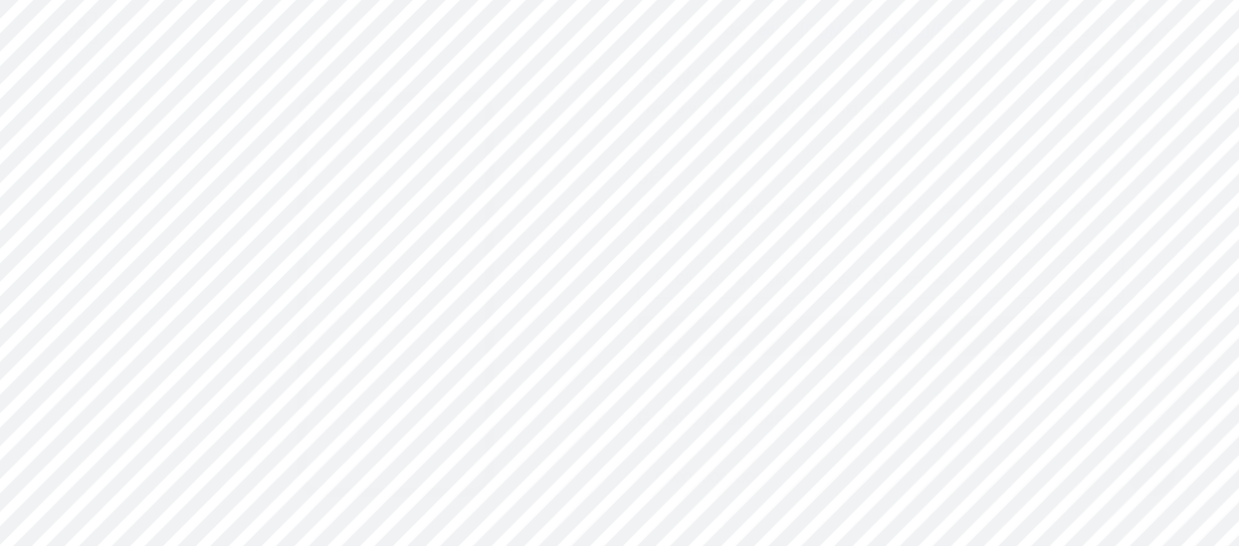
type input "51 Club Game Login - 51 Club Apk Download"
click at [692, 338] on input "text" at bounding box center [880, 336] width 485 height 40
paste input "51 Club , the premier online casino in [GEOGRAPHIC_DATA] for 2024. Join our pla…"
click at [1045, 329] on input "51 Club , the premier online casino in [GEOGRAPHIC_DATA] for 2024. Join our pla…" at bounding box center [880, 336] width 485 height 40
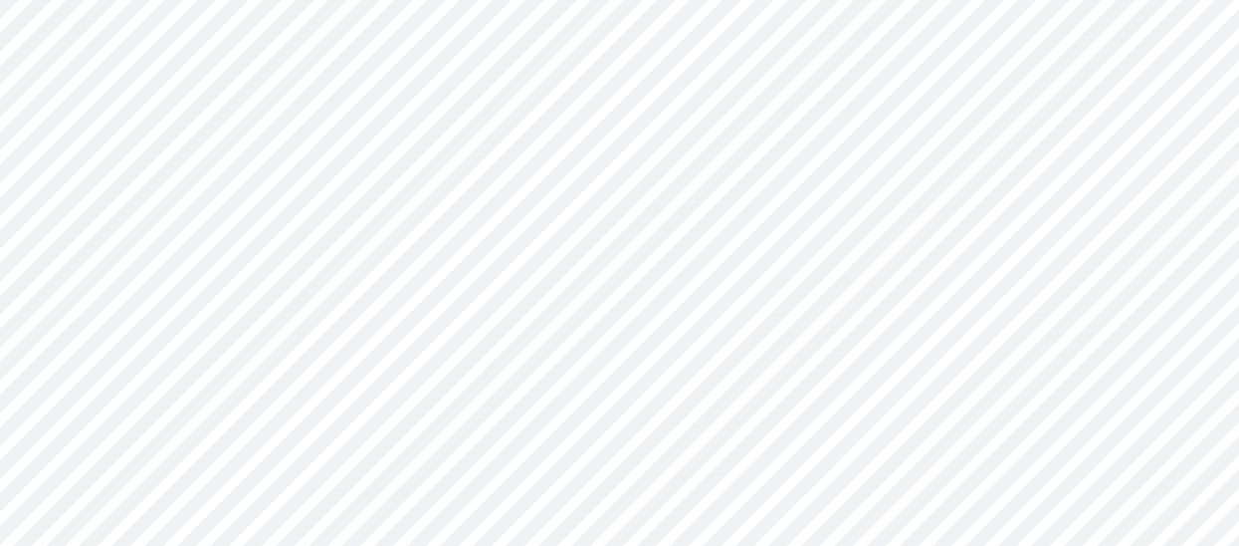
scroll to position [0, 537]
click at [1027, 334] on input "51 Club , the premier online casino in [GEOGRAPHIC_DATA] for 2024. Join our pla…" at bounding box center [880, 336] width 485 height 40
click at [1030, 329] on input "51 Club , the premier online casino in [GEOGRAPHIC_DATA] for 2024. Join our pla…" at bounding box center [880, 336] width 485 height 40
click at [1042, 333] on input "51 Club , the premier online casino in [GEOGRAPHIC_DATA] for 2024. Join our pla…" at bounding box center [880, 336] width 485 height 40
click at [1028, 335] on input "51 Club , the premier online casino in [GEOGRAPHIC_DATA] for 2024. Join our pla…" at bounding box center [880, 336] width 485 height 40
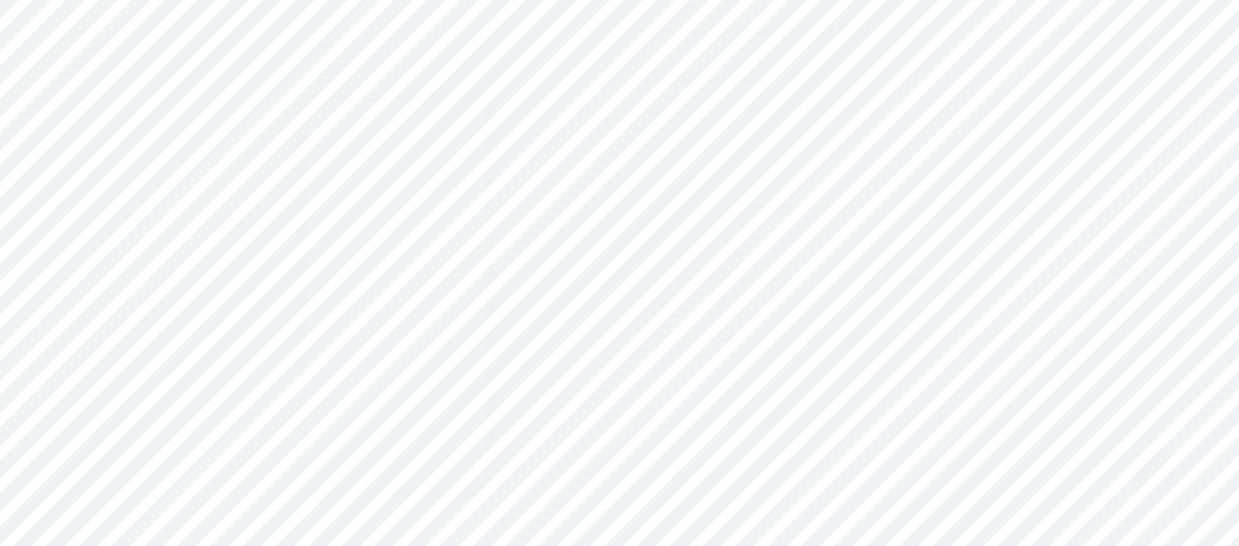
click at [1025, 335] on input "51 Club , the premier online casino in [GEOGRAPHIC_DATA] for 2024. Join our pla…" at bounding box center [880, 336] width 485 height 40
click at [1109, 332] on input "51 Club , the premier online casino in [GEOGRAPHIC_DATA] for 2024. Join our pla…" at bounding box center [880, 336] width 485 height 40
type input "51 Club , the premier online casino in [GEOGRAPHIC_DATA] for 2024. Join our pla…"
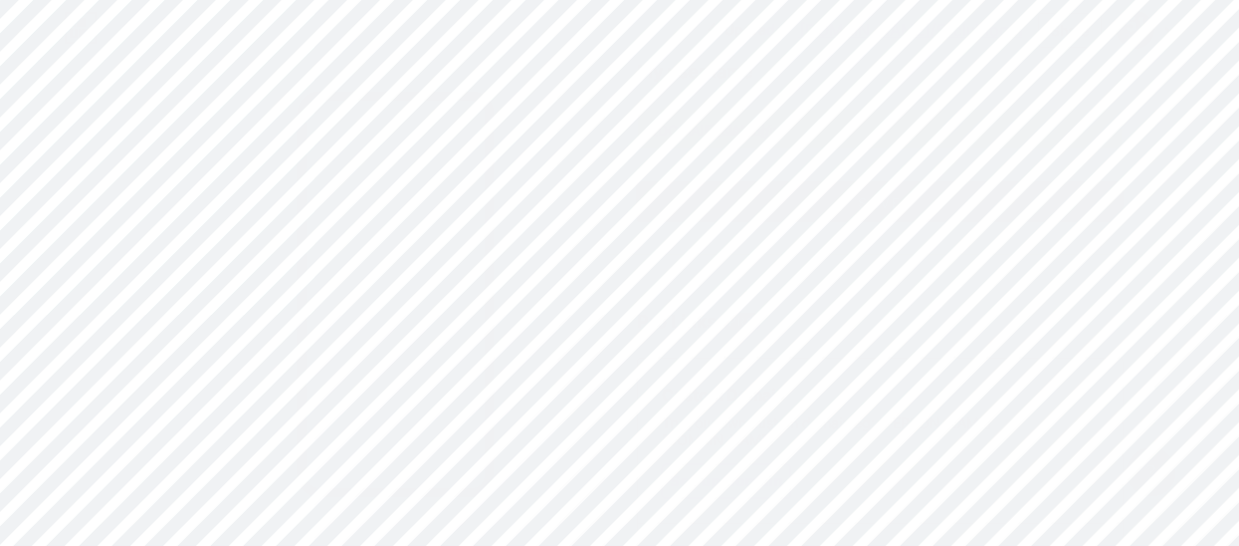
click at [900, 200] on span "Save" at bounding box center [880, 202] width 45 height 17
click at [760, 116] on div "Design" at bounding box center [765, 133] width 54 height 36
click at [757, 351] on div at bounding box center [708, 357] width 98 height 23
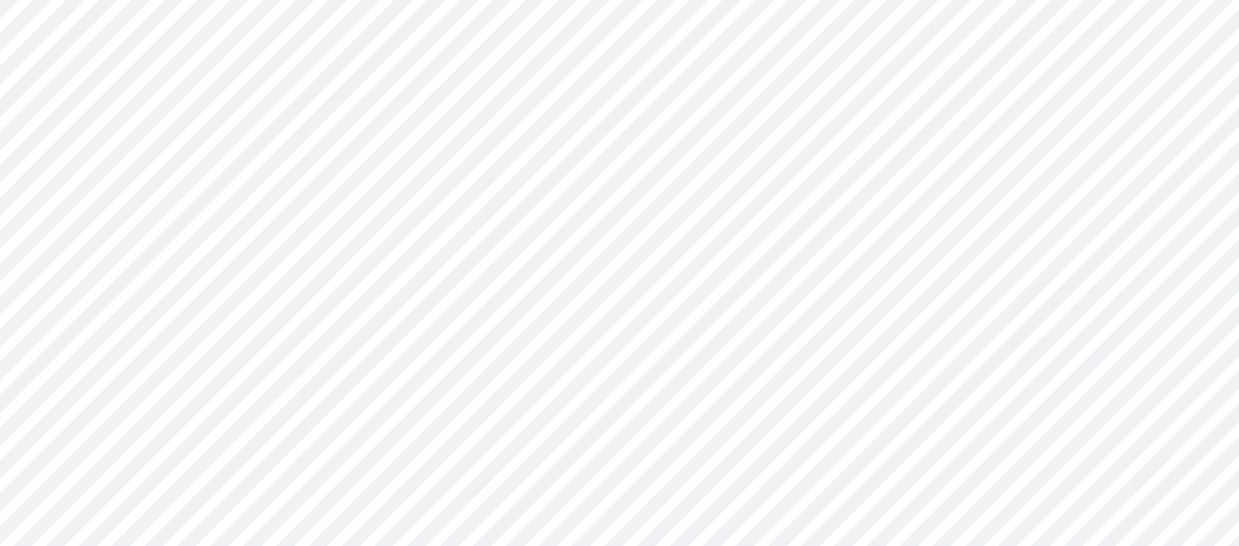
click at [1072, 35] on div "Share" at bounding box center [1070, 30] width 38 height 21
click at [927, 95] on div "Copy link" at bounding box center [905, 103] width 74 height 24
click at [1174, 28] on icon at bounding box center [1171, 30] width 8 height 5
click at [975, 275] on li "Logout" at bounding box center [1051, 280] width 247 height 54
click at [967, 279] on div "Don't have an account? Sign up Login Log In Forgot password? Or Continue with G…" at bounding box center [619, 367] width 1239 height 735
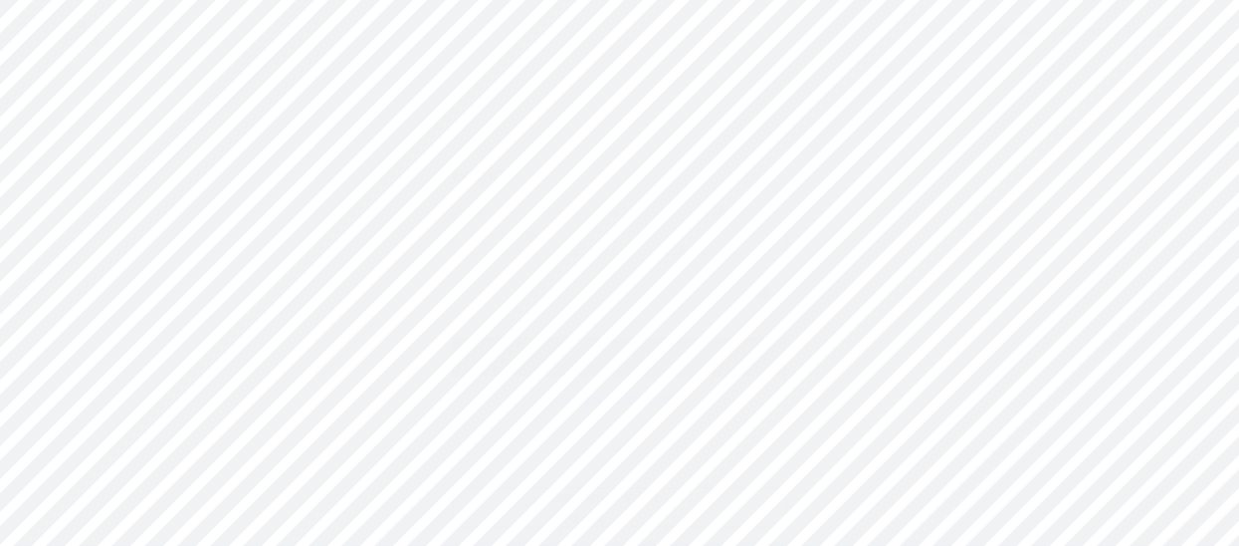
click at [542, 241] on input "text" at bounding box center [620, 234] width 332 height 40
paste input "[EMAIL_ADDRESS][DOMAIN_NAME]"
type input "[EMAIL_ADDRESS][DOMAIN_NAME]"
click at [540, 351] on button "Log In" at bounding box center [620, 356] width 334 height 40
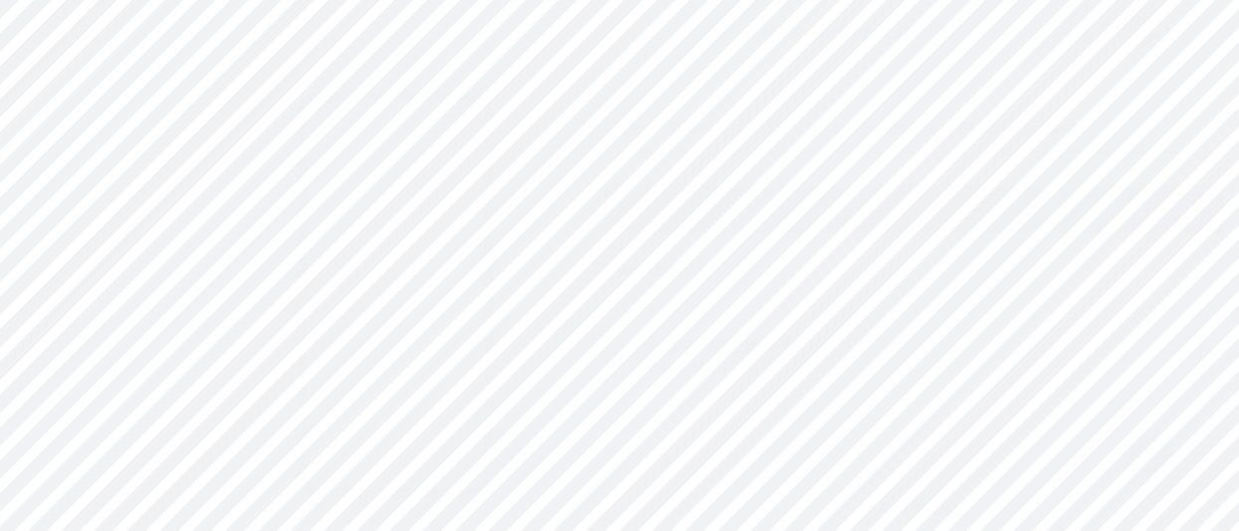
click at [1074, 119] on div "Settings" at bounding box center [1054, 133] width 64 height 36
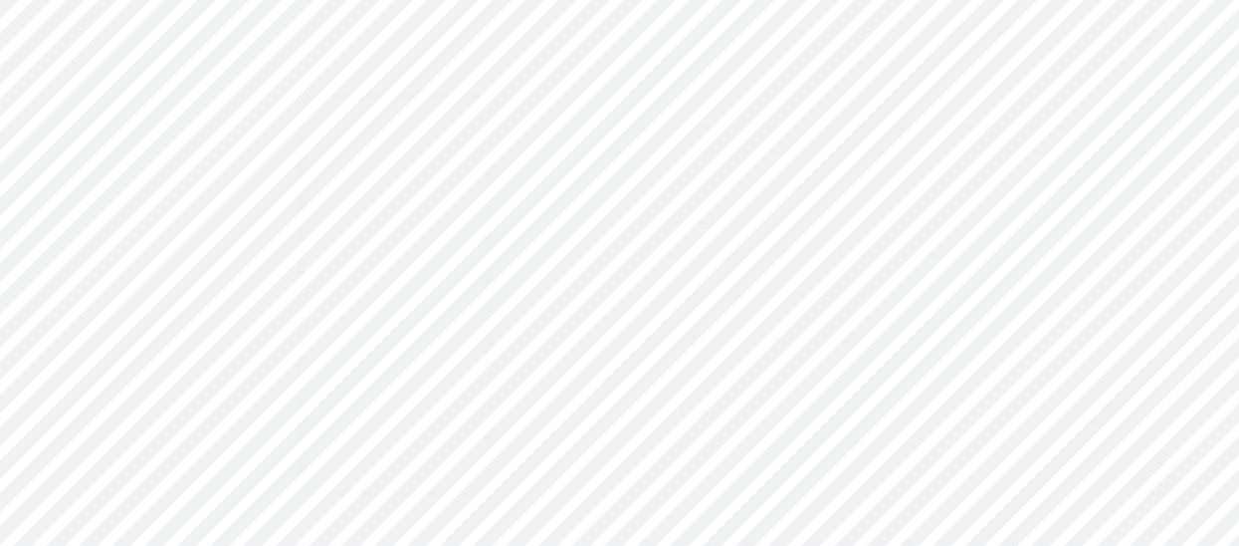
click at [657, 339] on span at bounding box center [647, 338] width 20 height 20
click at [669, 349] on input "rajaluck1 .[DOMAIN_NAME]" at bounding box center [675, 355] width 13 height 13
radio input "true"
click at [834, 306] on button "Save" at bounding box center [880, 295] width 487 height 40
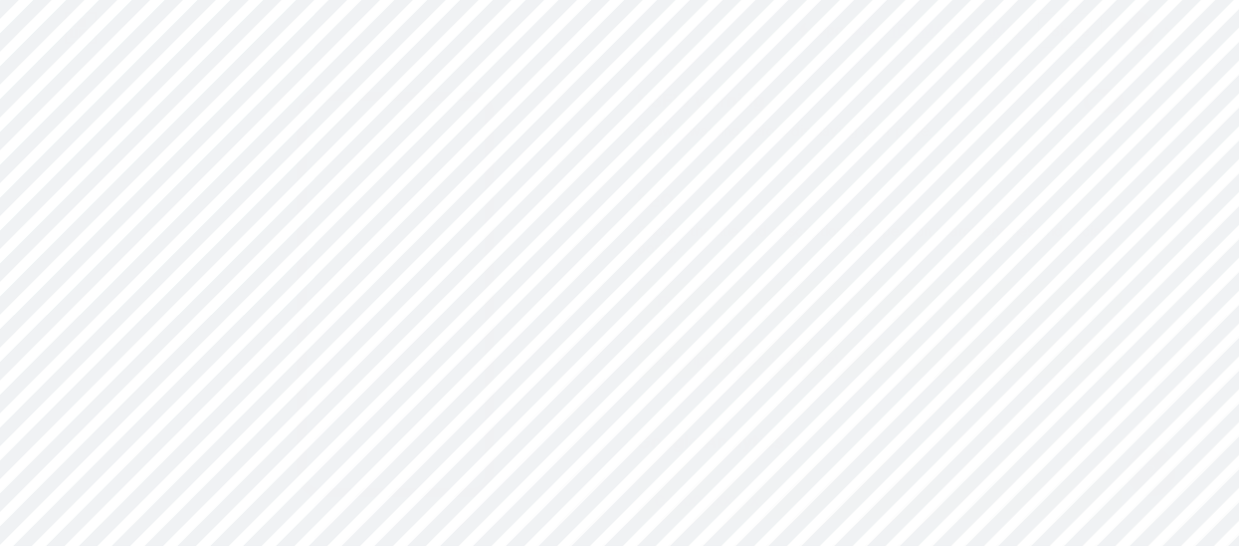
scroll to position [0, 0]
click at [1083, 21] on div "Share" at bounding box center [1070, 30] width 38 height 21
click at [943, 90] on div "Copy link" at bounding box center [952, 103] width 297 height 48
click at [1172, 27] on icon at bounding box center [1171, 30] width 10 height 7
click at [953, 281] on li "Logout" at bounding box center [1051, 280] width 247 height 54
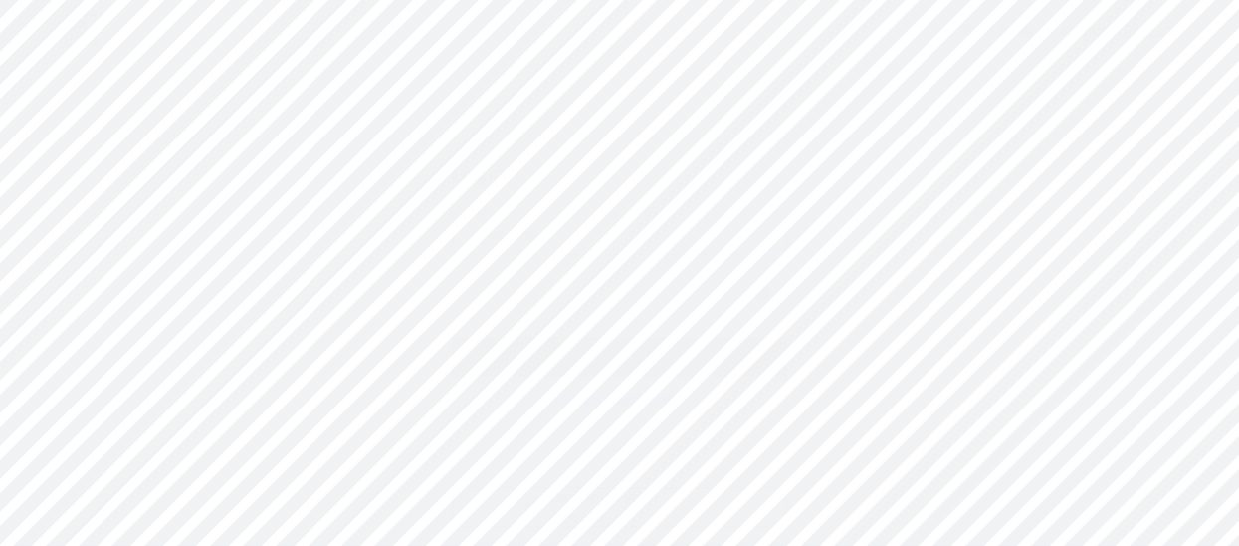
click at [492, 245] on input "text" at bounding box center [620, 234] width 332 height 40
paste input "[EMAIL_ADDRESS][DOMAIN_NAME]"
type input "[EMAIL_ADDRESS][DOMAIN_NAME]"
click at [766, 298] on icon at bounding box center [763, 293] width 18 height 14
click at [649, 351] on button "Log In" at bounding box center [620, 356] width 334 height 40
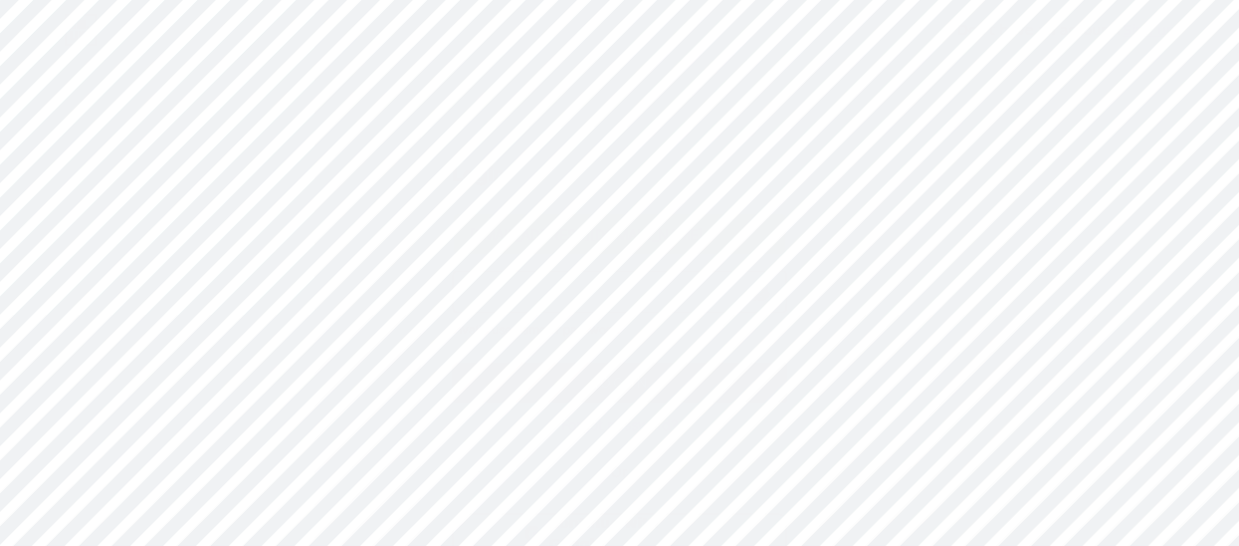
click at [549, 374] on button "Log In" at bounding box center [620, 382] width 334 height 40
click at [576, 253] on input "text" at bounding box center [686, 264] width 277 height 40
paste input "Bharat Club Register & Login"
type input "Bharat Club Register & Login"
click at [581, 310] on input "text" at bounding box center [686, 322] width 277 height 40
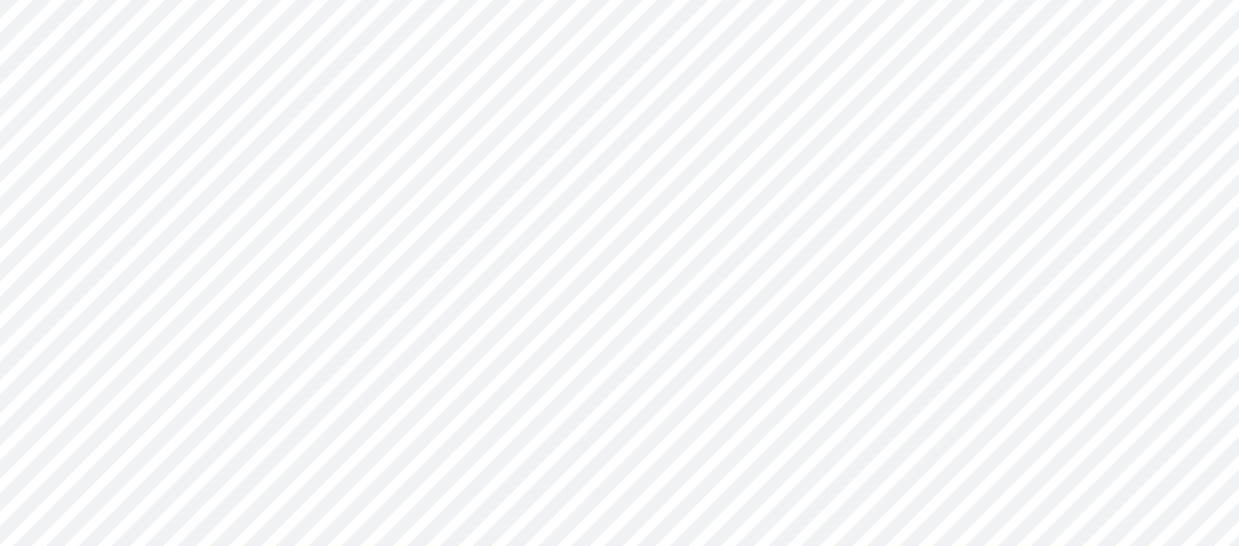
paste input "Download the Bharat Club Game App now"
type input "Download the Bharat Club Game App now"
click at [470, 288] on input "file" at bounding box center [469, 292] width 108 height 110
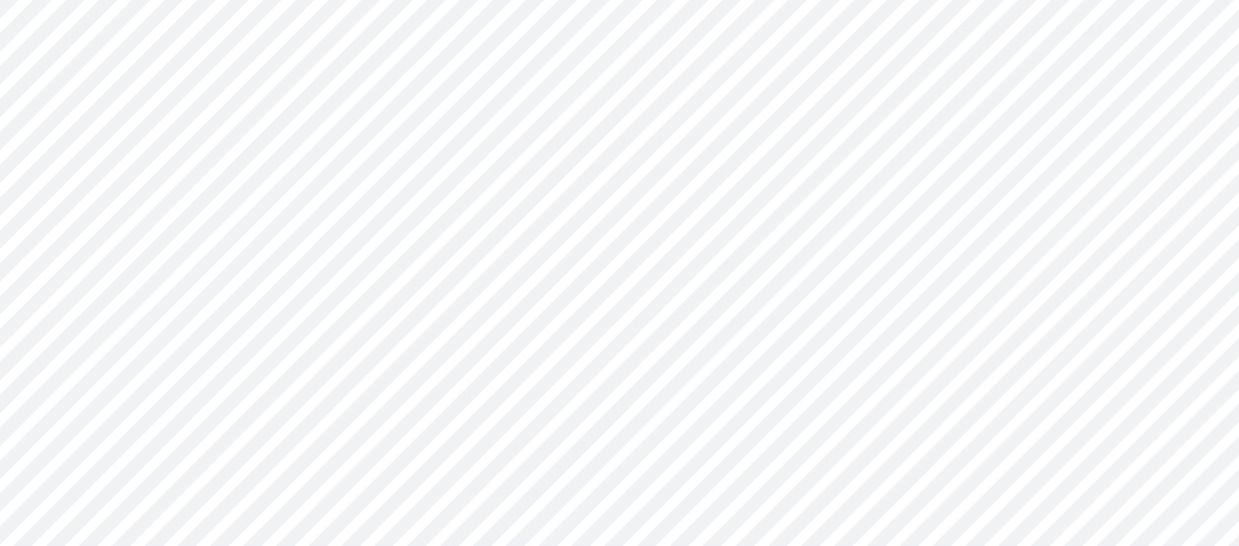
type input "C:\fakepath\2c5a16c35c959c3957f619fd7a33157f_icon.png"
click at [460, 438] on input "text" at bounding box center [620, 444] width 388 height 45
paste input "[URL][DOMAIN_NAME]"
type input "[URL][DOMAIN_NAME]"
click at [463, 496] on input "text" at bounding box center [620, 490] width 388 height 45
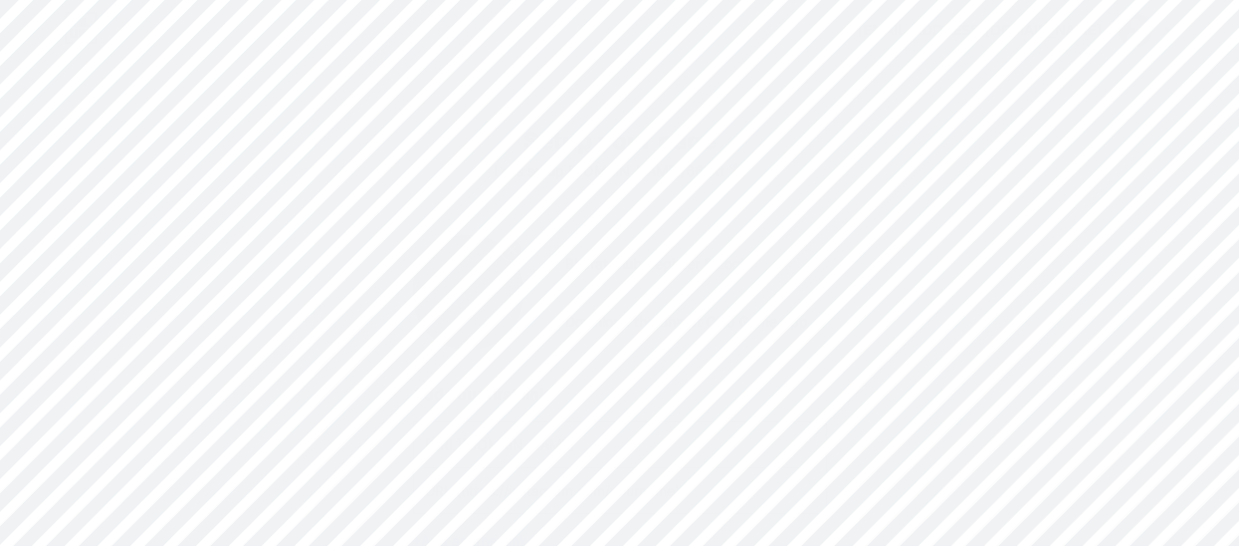
paste input "[URL][DOMAIN_NAME]"
type input "[URL][DOMAIN_NAME]"
click at [653, 427] on button "get started" at bounding box center [620, 439] width 414 height 40
click at [891, 372] on div at bounding box center [627, 273] width 1254 height 546
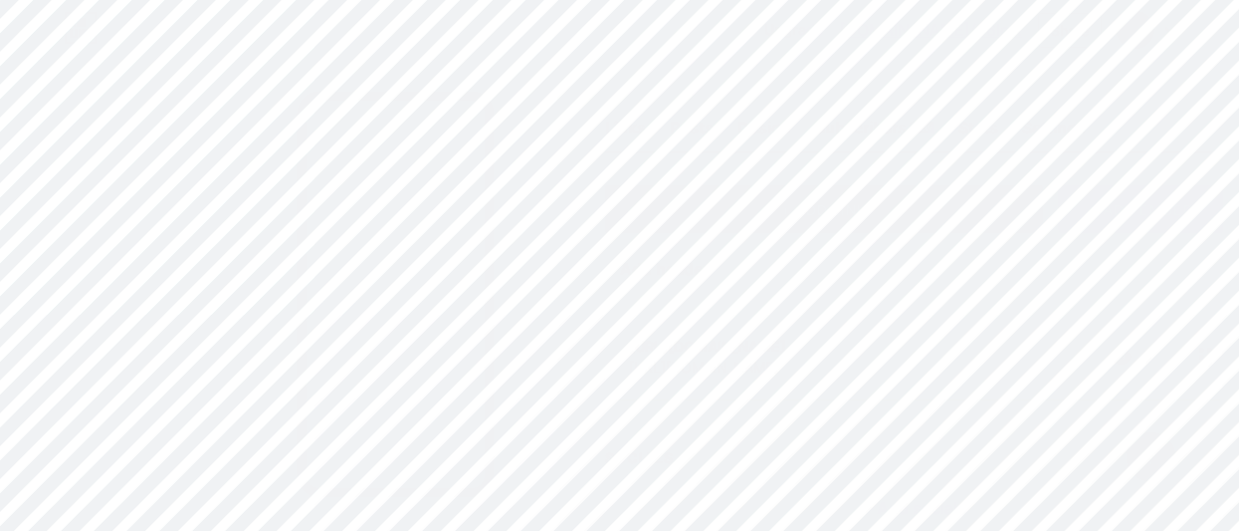
click at [1079, 125] on div "Settings" at bounding box center [1054, 133] width 64 height 36
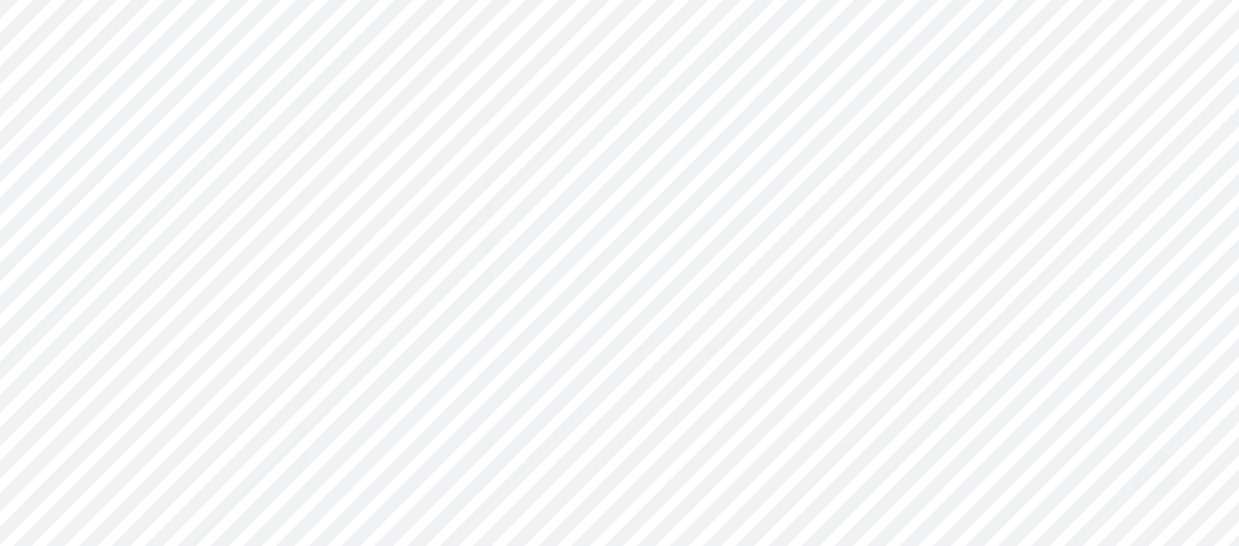
scroll to position [730, 0]
click at [767, 217] on input "66lott" at bounding box center [880, 224] width 485 height 40
type input "6"
type input "bharatclubgame2"
click at [716, 289] on button "Save" at bounding box center [880, 297] width 487 height 40
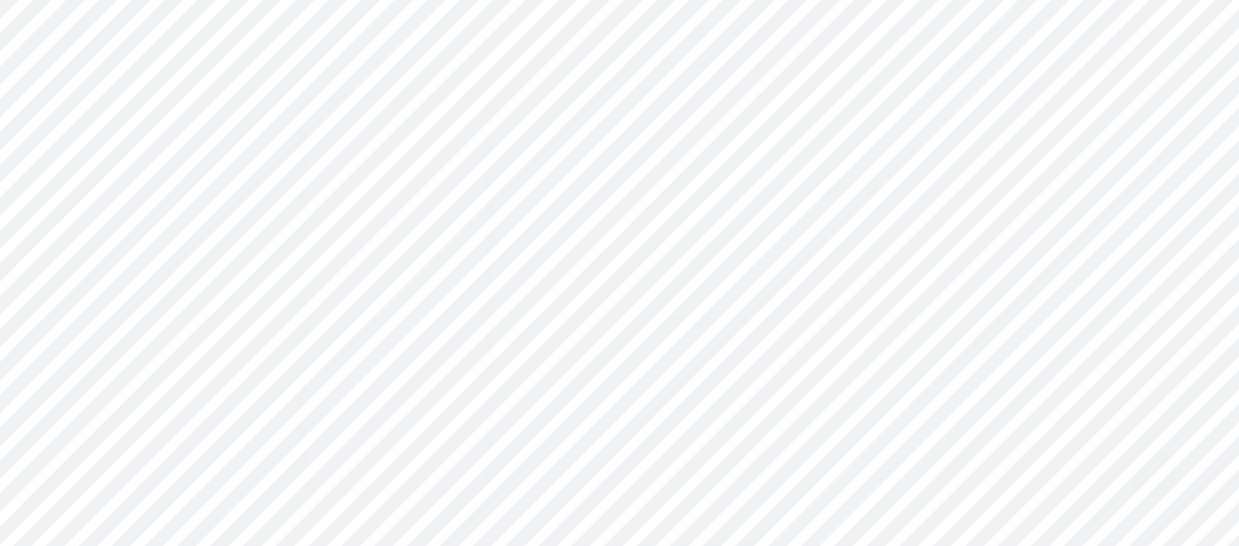
scroll to position [356, 0]
click at [680, 243] on input "text" at bounding box center [880, 257] width 485 height 40
type input "Bharat Club Game Login & Register - Bharat Club Apk Download"
click at [687, 305] on input "text" at bounding box center [880, 315] width 485 height 40
paste input "Bharat Club Register & Login- Download the Bharat Club Game App now . Open the …"
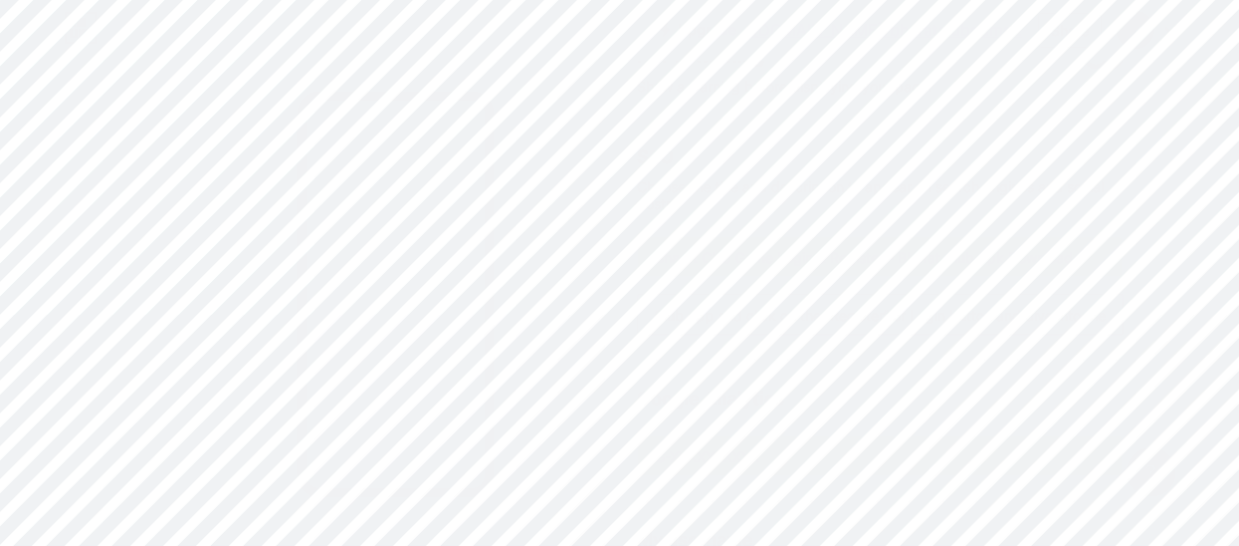
scroll to position [0, 0]
click at [1105, 308] on input "Bharat Club Register & Login- Download the Bharat Club Game App now . Open the …" at bounding box center [880, 315] width 485 height 40
click at [1107, 314] on input "Bharat Club Register & Login- Download the Bharat Club Game App now . Open the …" at bounding box center [880, 315] width 485 height 40
paste input "Bhara"
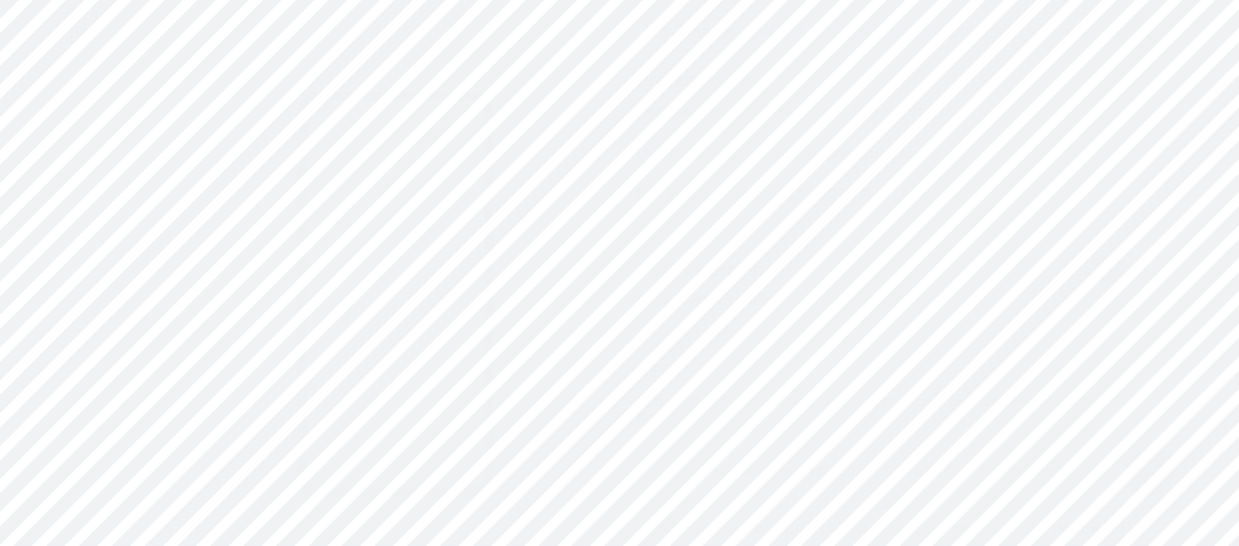
scroll to position [143, 0]
type input "Bharat Club Register & Login- Download the Bharat Club Game App now . Open the …"
click at [657, 197] on span at bounding box center [647, 194] width 20 height 20
click at [669, 206] on input "bharatclubgame2 .[DOMAIN_NAME]" at bounding box center [675, 212] width 13 height 13
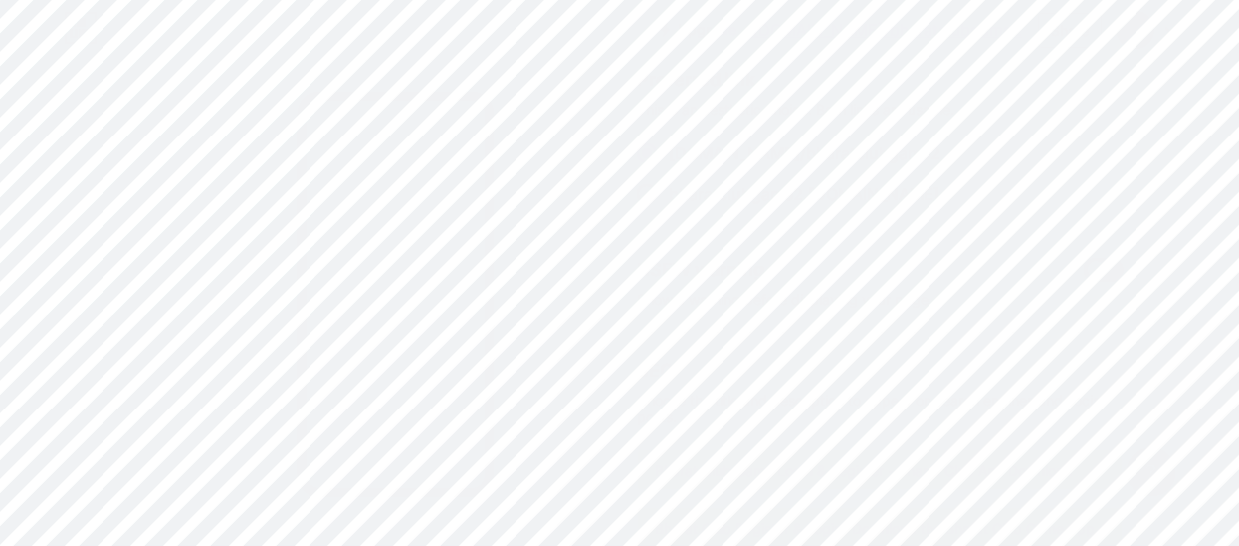
radio input "true"
click at [697, 178] on button "Save" at bounding box center [880, 181] width 487 height 40
click at [767, 127] on div "Design" at bounding box center [765, 133] width 54 height 36
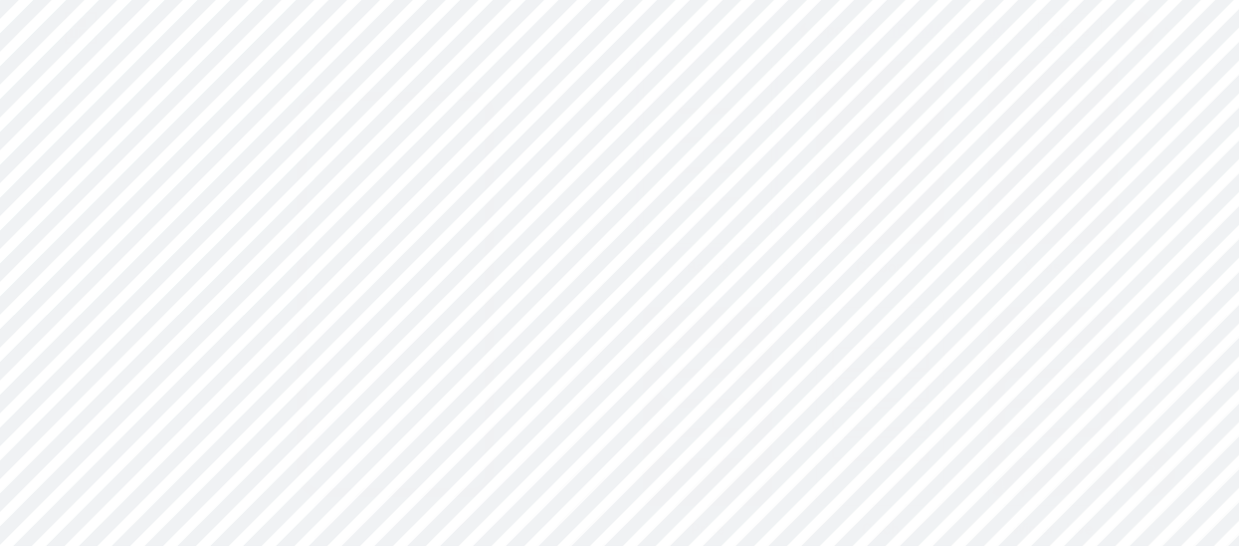
scroll to position [551, 0]
click at [717, 364] on div at bounding box center [708, 354] width 98 height 23
click at [1067, 20] on div "Share" at bounding box center [1070, 30] width 38 height 21
click at [912, 99] on div "Copy link" at bounding box center [905, 103] width 74 height 24
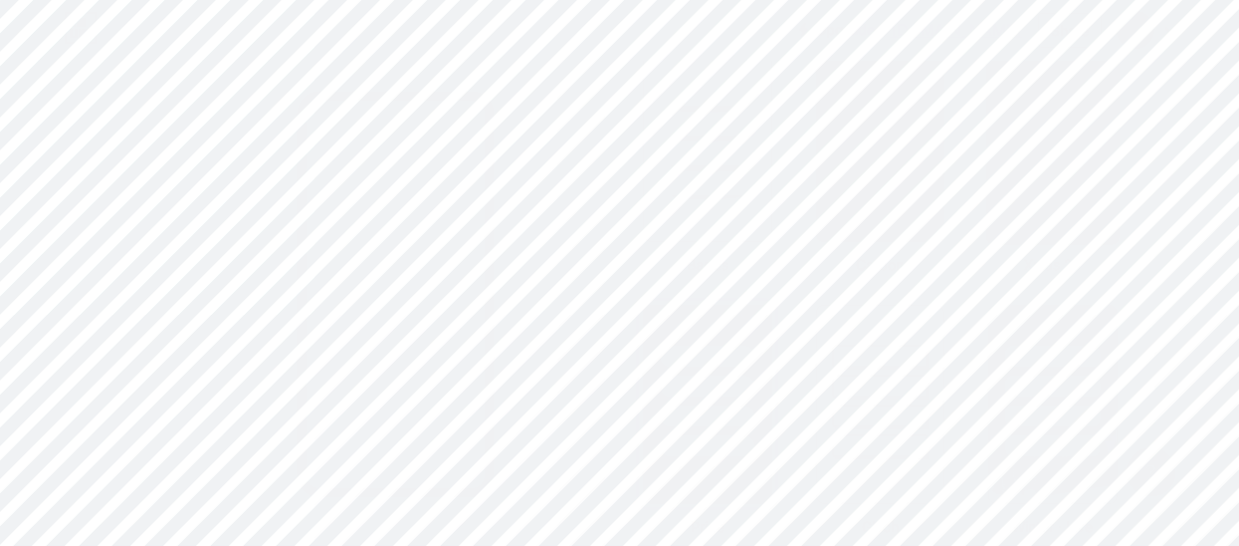
scroll to position [0, 0]
click at [1037, 117] on div "Settings" at bounding box center [1054, 133] width 64 height 36
click at [967, 121] on div "Stats" at bounding box center [979, 133] width 40 height 36
click at [1169, 31] on icon at bounding box center [1171, 30] width 10 height 7
click at [1021, 215] on link "Account settings" at bounding box center [1051, 226] width 247 height 54
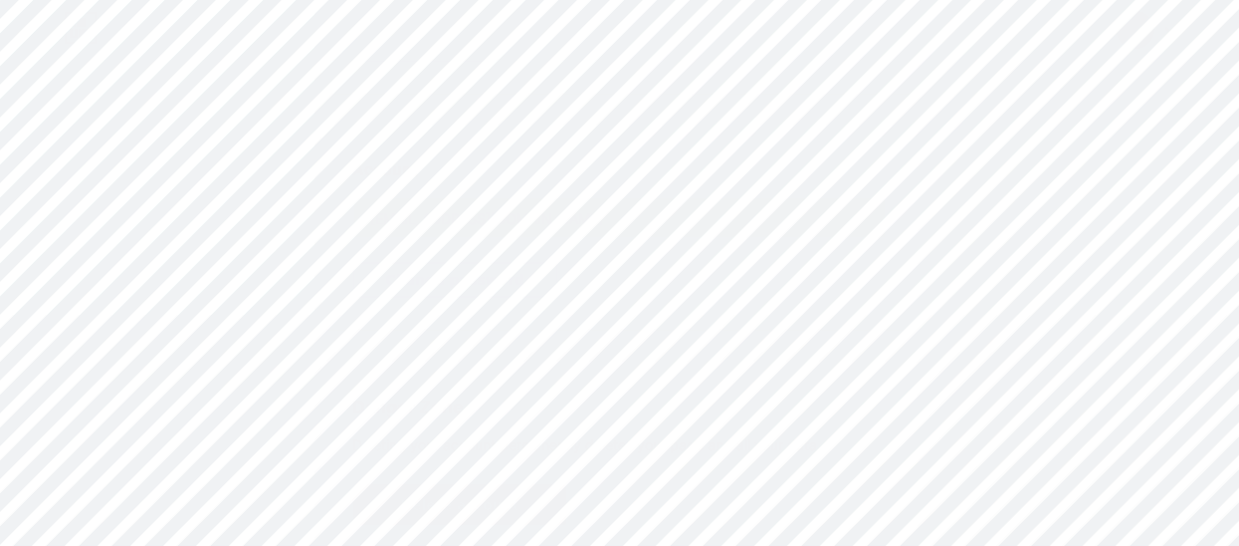
scroll to position [474, 0]
click at [487, 279] on span "Change password" at bounding box center [455, 280] width 139 height 17
click at [662, 396] on button "Save" at bounding box center [739, 407] width 224 height 48
click at [1056, 33] on div "Share" at bounding box center [1070, 30] width 38 height 21
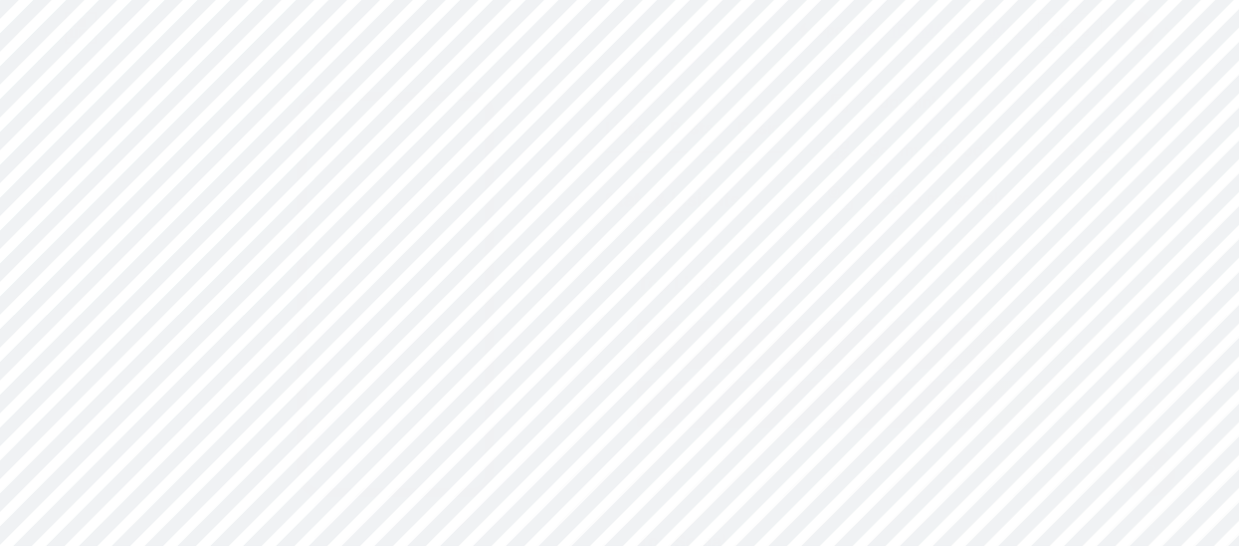
click at [879, 105] on div "Copy link" at bounding box center [905, 103] width 74 height 24
drag, startPoint x: 879, startPoint y: 105, endPoint x: 759, endPoint y: 245, distance: 185.0
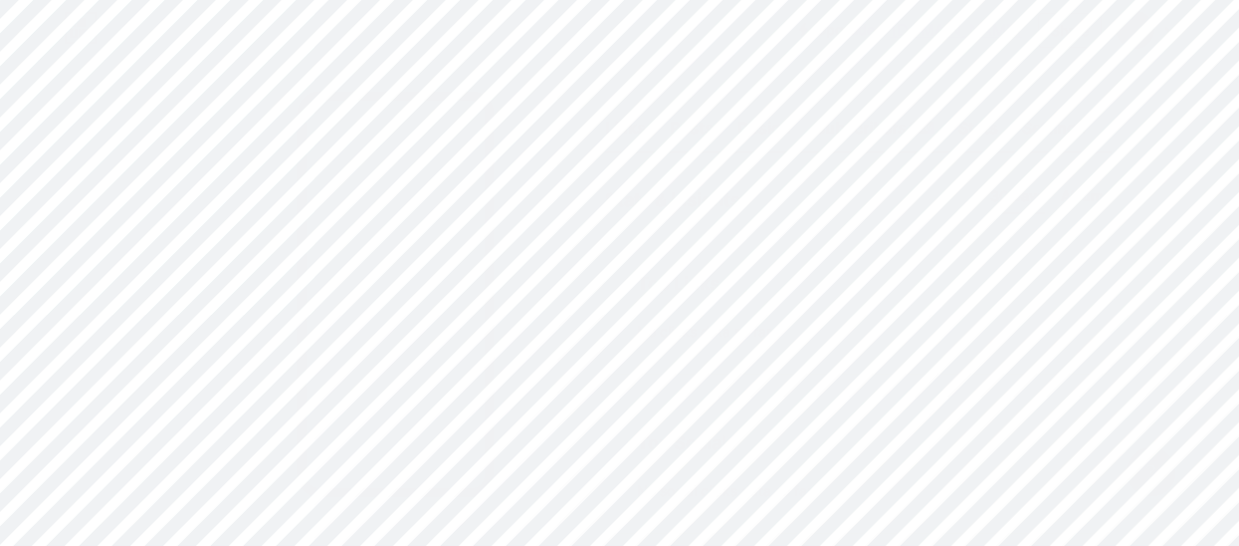
click at [1072, 27] on div "Share" at bounding box center [1070, 30] width 38 height 21
click at [915, 91] on div "Copy link" at bounding box center [905, 103] width 74 height 24
